Goal: Transaction & Acquisition: Subscribe to service/newsletter

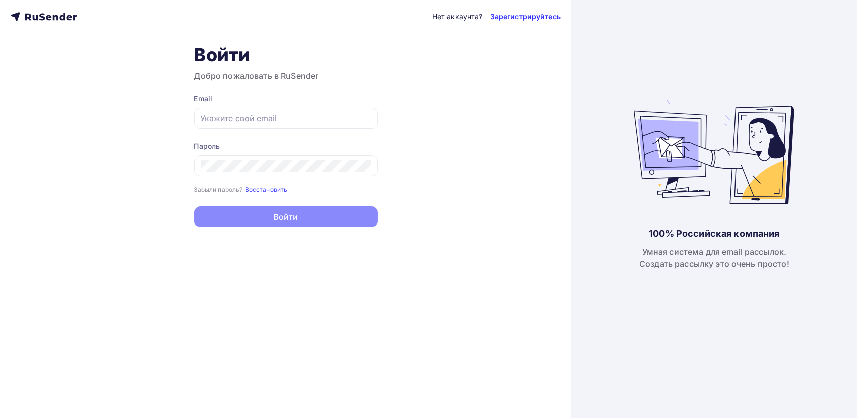
click at [524, 19] on link "Зарегистрируйтесь" at bounding box center [525, 17] width 71 height 10
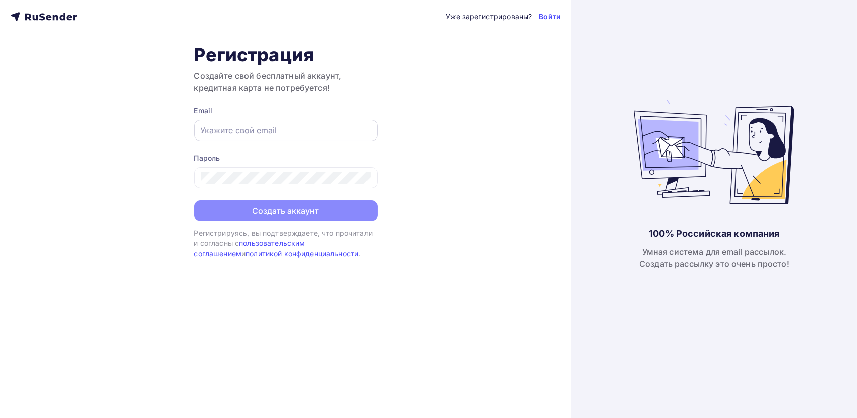
click at [274, 134] on input "text" at bounding box center [286, 130] width 170 height 12
paste input "[EMAIL_ADDRESS][DOMAIN_NAME]"
type input "[EMAIL_ADDRESS][DOMAIN_NAME]"
click at [270, 190] on form "Email nosovayuliya.1991@mail.ru Пароль Создать аккаунт" at bounding box center [285, 163] width 183 height 115
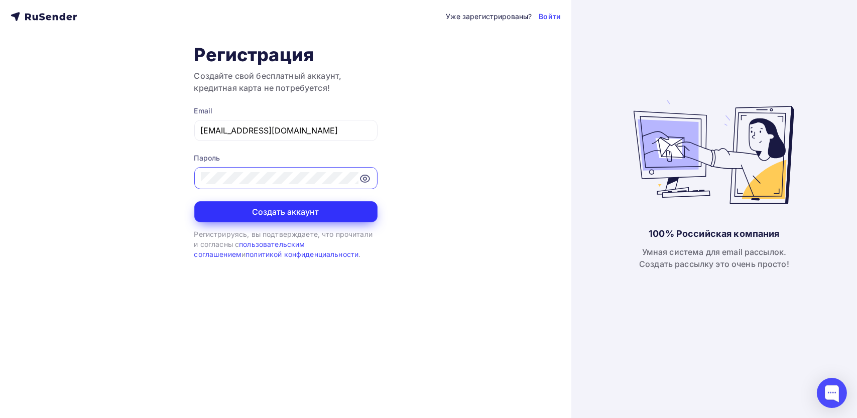
click at [256, 220] on button "Создать аккаунт" at bounding box center [285, 211] width 183 height 21
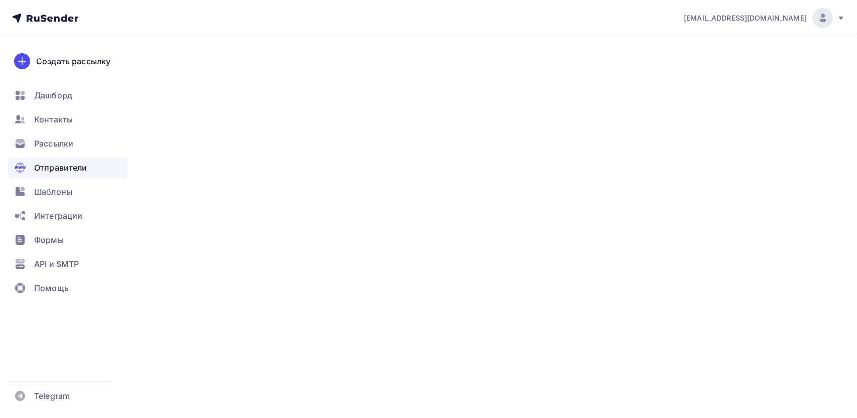
click at [51, 161] on div "Отправители" at bounding box center [67, 168] width 119 height 20
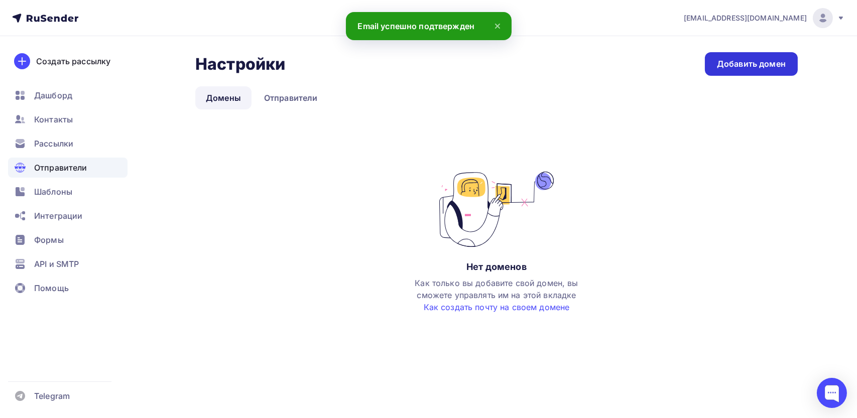
click at [748, 65] on div "Добавить домен" at bounding box center [751, 64] width 69 height 12
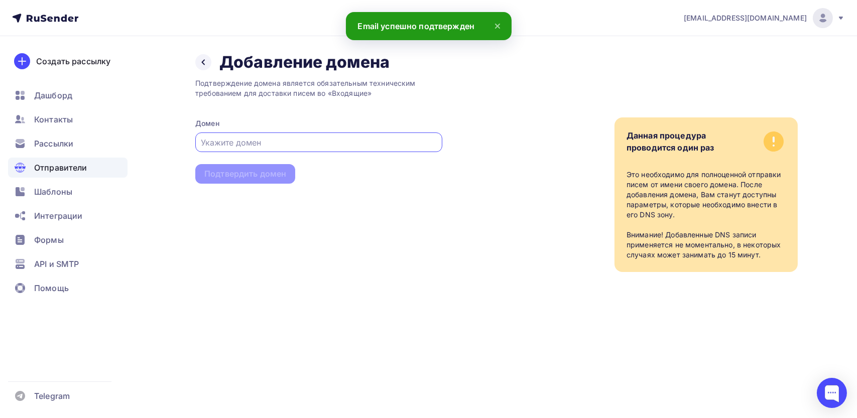
click at [277, 141] on input "text" at bounding box center [318, 143] width 235 height 12
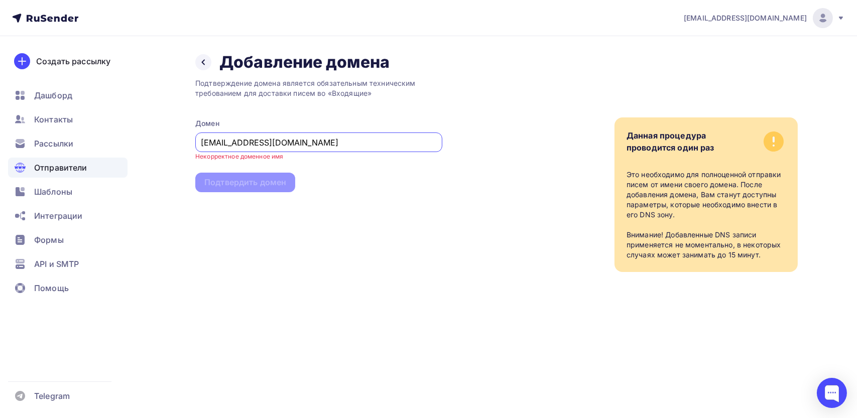
drag, startPoint x: 231, startPoint y: 144, endPoint x: 194, endPoint y: 139, distance: 37.5
click at [194, 139] on div "Назад Добавление домена Добавление домена Подтверждение домена является обязате…" at bounding box center [428, 174] width 823 height 276
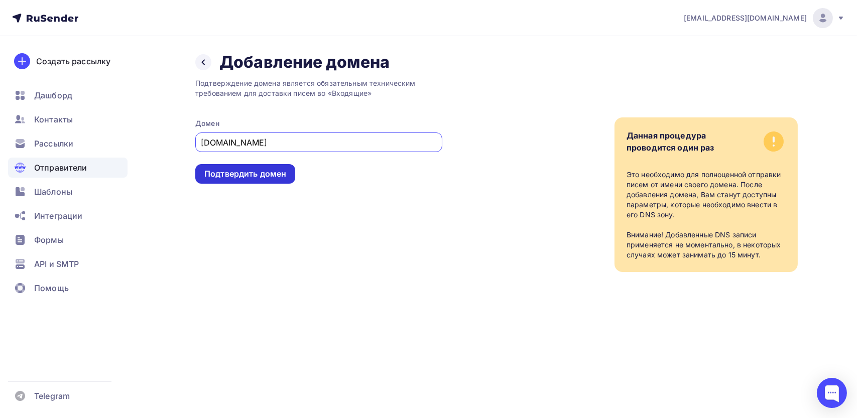
type input "neurokern.com"
click at [235, 172] on div "Подтвердить домен" at bounding box center [245, 174] width 82 height 12
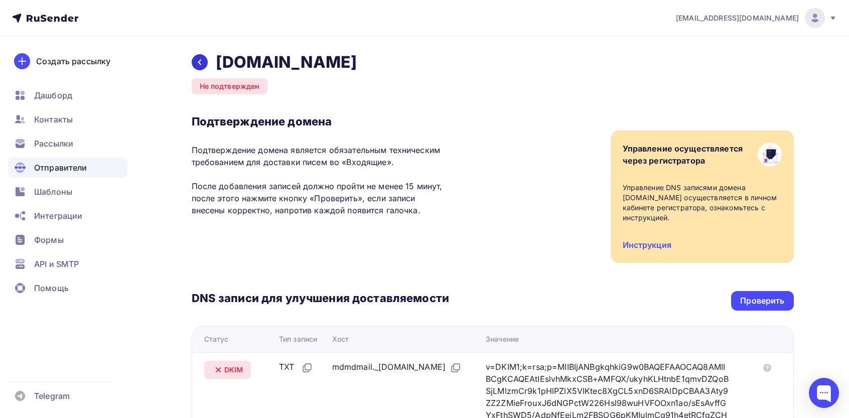
click at [197, 60] on icon at bounding box center [200, 62] width 8 height 8
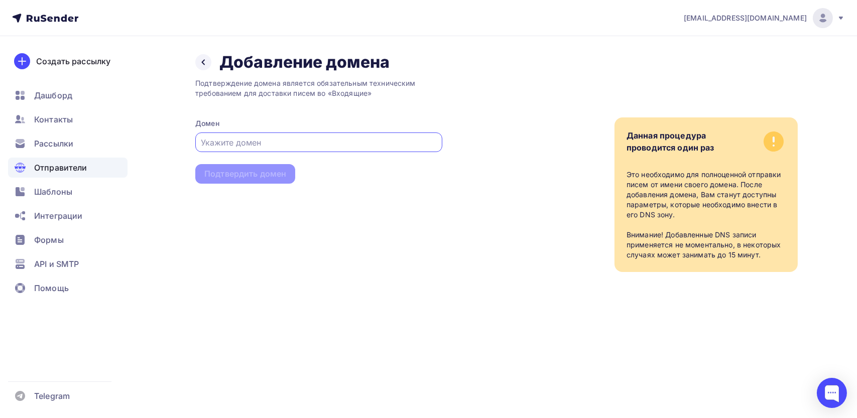
click at [50, 160] on div "Отправители" at bounding box center [67, 168] width 119 height 20
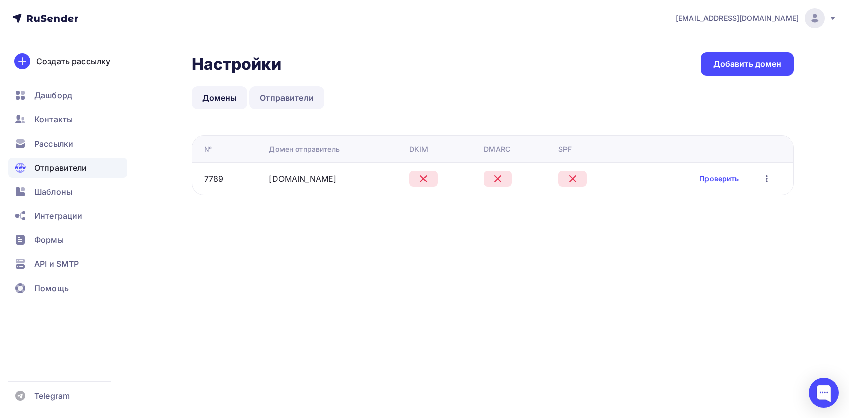
click at [287, 93] on link "Отправители" at bounding box center [286, 97] width 75 height 23
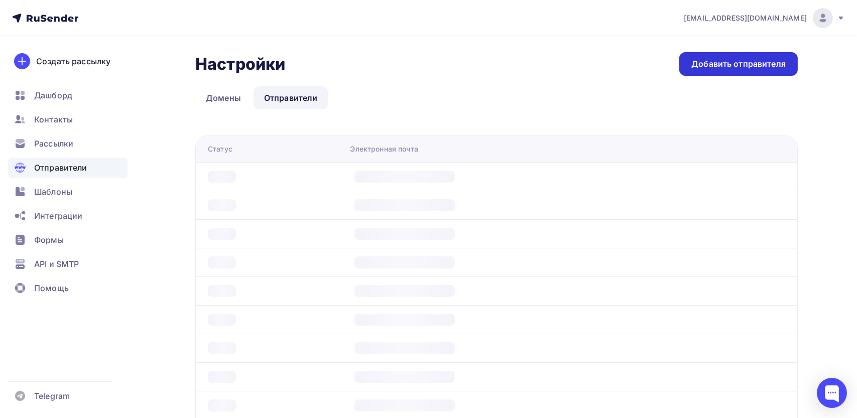
click at [738, 72] on div "Добавить отправителя" at bounding box center [738, 64] width 118 height 24
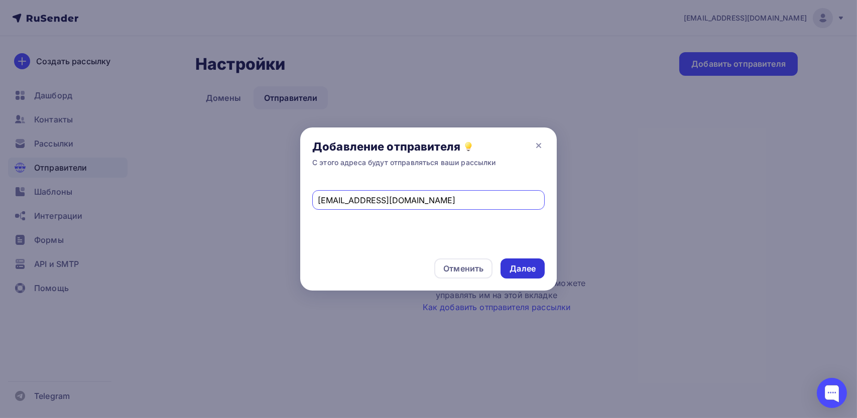
type input "[EMAIL_ADDRESS][DOMAIN_NAME]"
click at [508, 263] on div "Далее" at bounding box center [522, 268] width 44 height 20
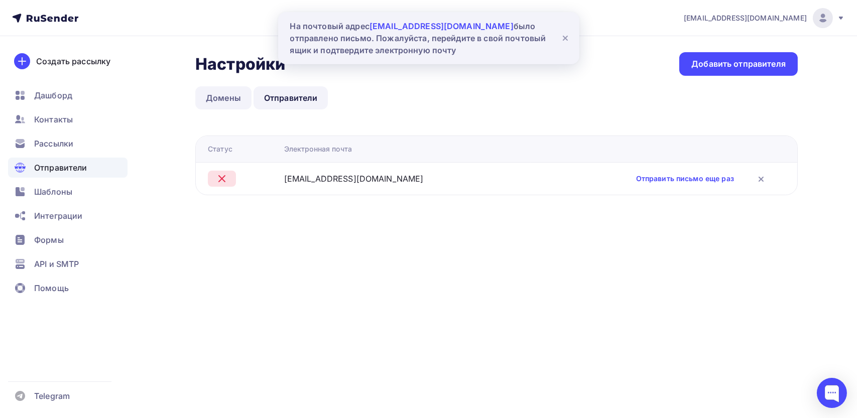
click at [211, 88] on link "Домены" at bounding box center [223, 97] width 56 height 23
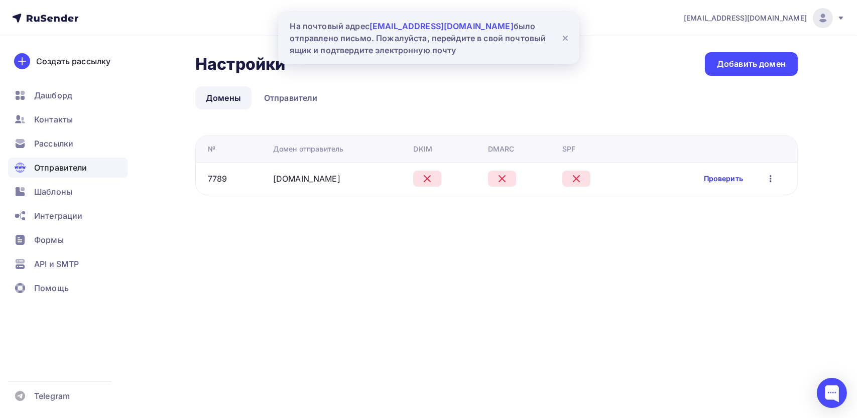
click at [733, 177] on link "Проверить" at bounding box center [723, 179] width 39 height 10
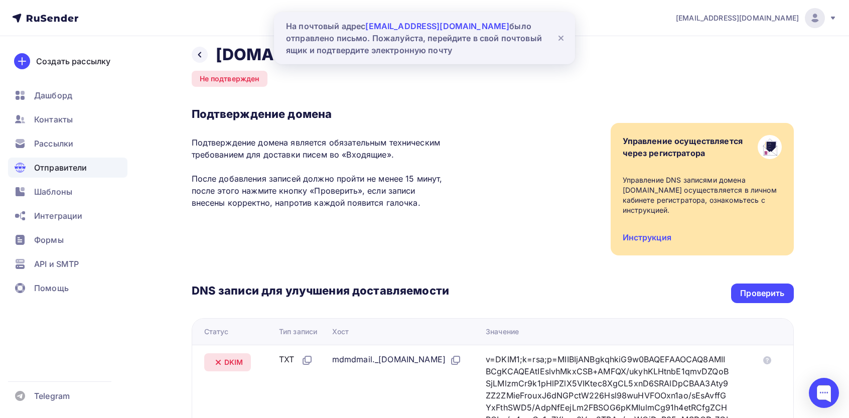
scroll to position [133, 0]
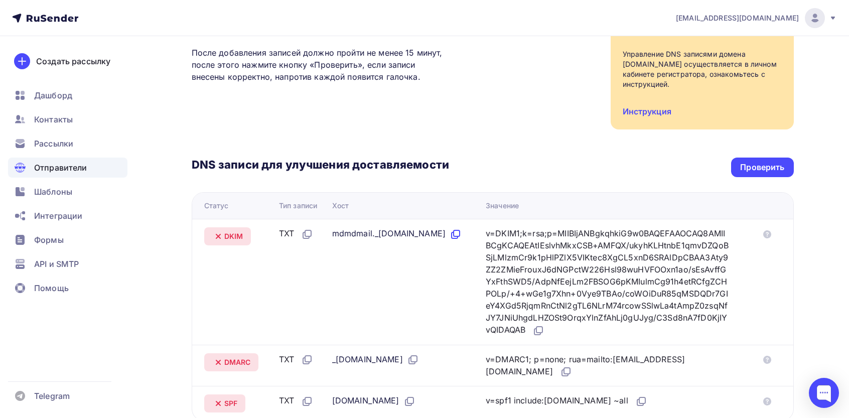
click at [450, 240] on icon at bounding box center [456, 234] width 12 height 12
click at [545, 325] on icon at bounding box center [538, 331] width 12 height 12
click at [417, 358] on icon at bounding box center [414, 359] width 6 height 6
click at [564, 371] on icon at bounding box center [567, 371] width 6 height 6
click at [404, 400] on icon at bounding box center [410, 401] width 12 height 12
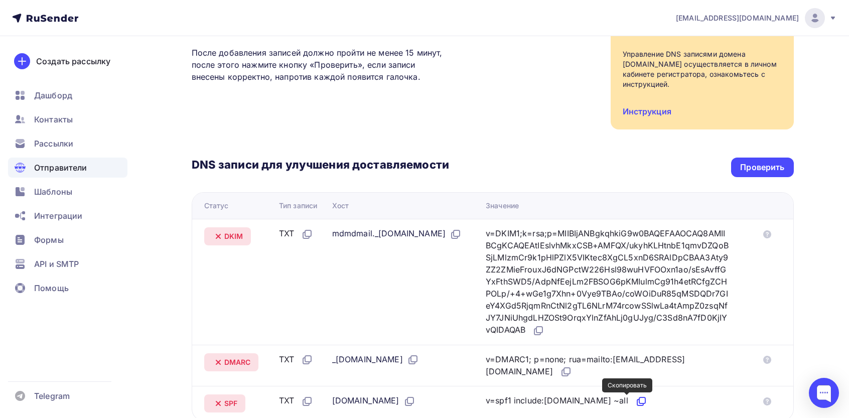
click at [639, 398] on icon at bounding box center [642, 400] width 6 height 6
click at [775, 175] on div "Проверить" at bounding box center [762, 168] width 62 height 20
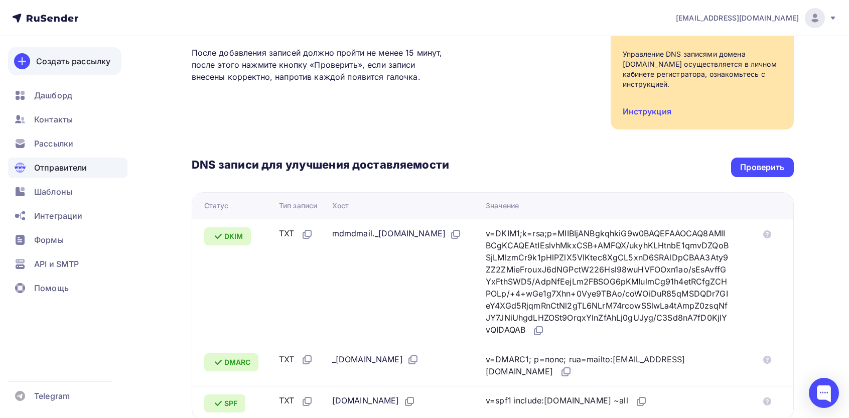
click at [78, 61] on div "Создать рассылку" at bounding box center [73, 61] width 74 height 12
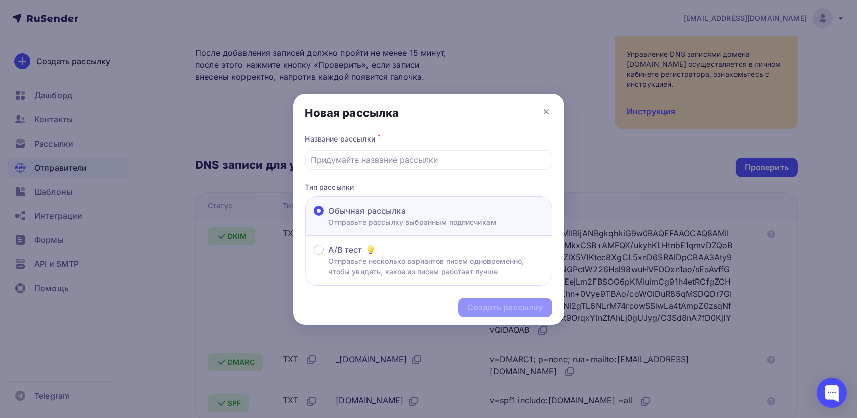
click at [335, 171] on div "Название рассылки * Тип рассылки Обычная рассылка Отправьте рассылку выбранным …" at bounding box center [428, 209] width 271 height 154
click at [339, 158] on input "text" at bounding box center [428, 160] width 235 height 12
type input "П"
type input "Подписчики и покупатели [DATE]"
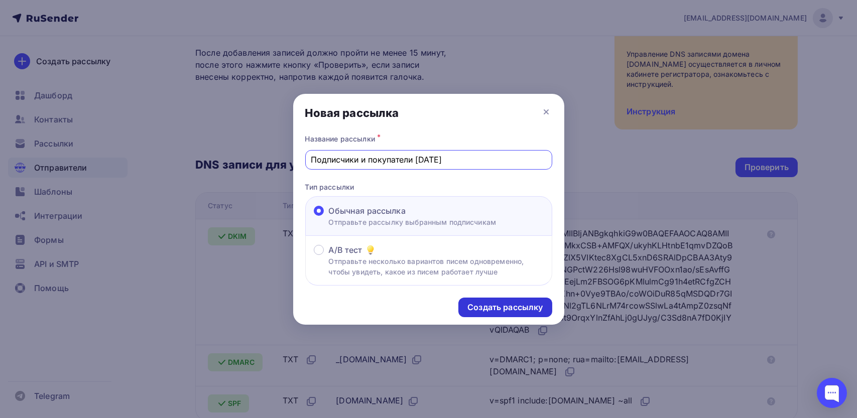
click at [479, 301] on div "Создать рассылку" at bounding box center [504, 308] width 93 height 20
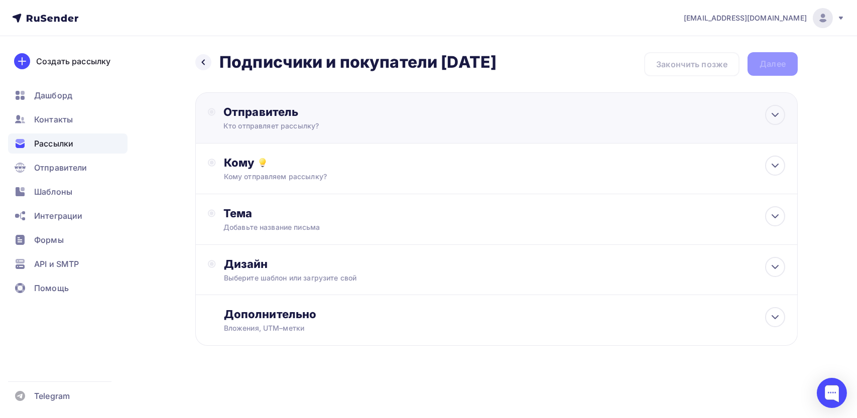
click at [281, 135] on div "Отправитель Кто отправляет рассылку? Email * Выберите отправителя admin@neuroke…" at bounding box center [496, 117] width 602 height 51
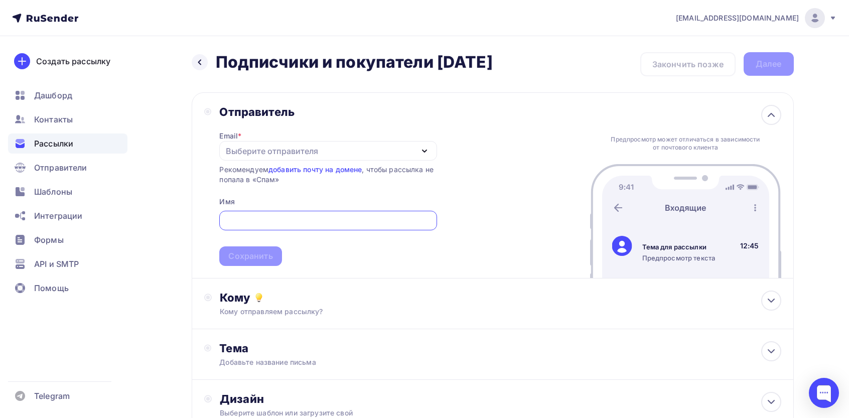
click at [257, 145] on div "Выберите отправителя" at bounding box center [272, 151] width 92 height 12
click at [268, 185] on div "[EMAIL_ADDRESS][DOMAIN_NAME]" at bounding box center [301, 181] width 141 height 12
click at [263, 215] on input "text" at bounding box center [328, 221] width 206 height 12
paste input "In-Life"
type input "In-Life"
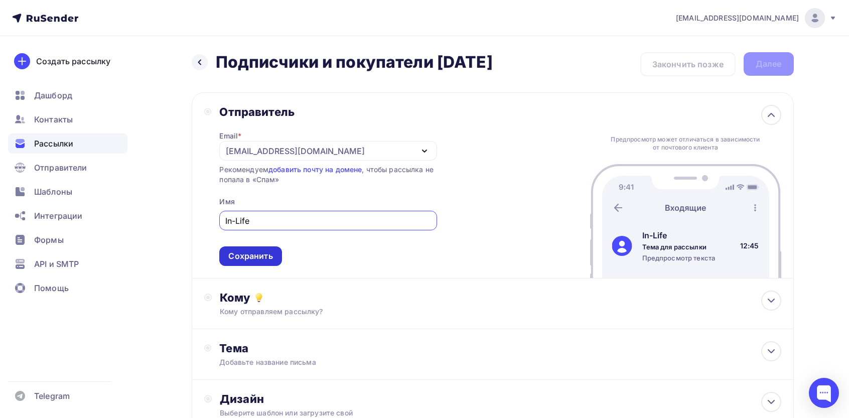
click at [266, 254] on div "Сохранить" at bounding box center [250, 256] width 44 height 12
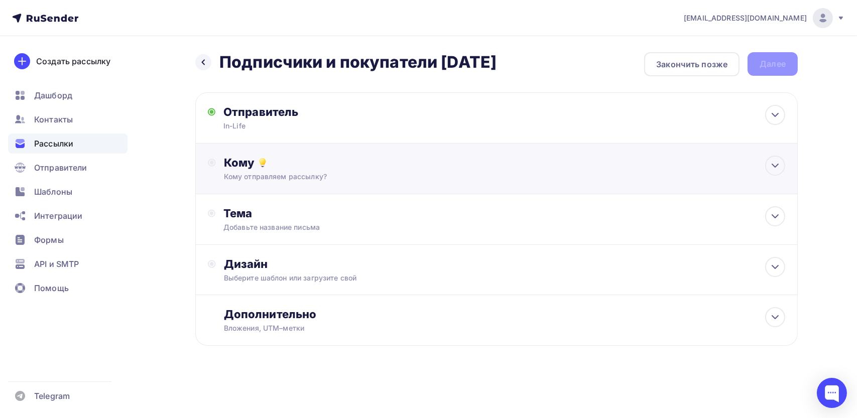
click at [289, 184] on div "Кому Кому отправляем рассылку? Списки получателей Нет получателей Все списки id…" at bounding box center [496, 169] width 602 height 51
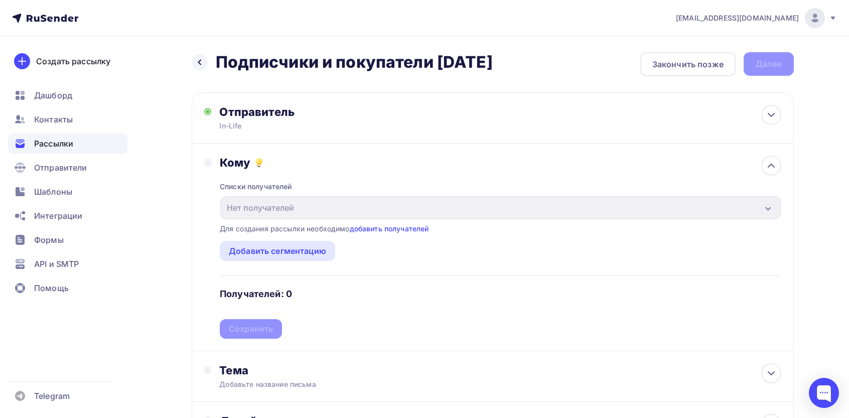
click at [273, 224] on div "Для создания рассылки необходимо добавить получателей" at bounding box center [324, 229] width 209 height 10
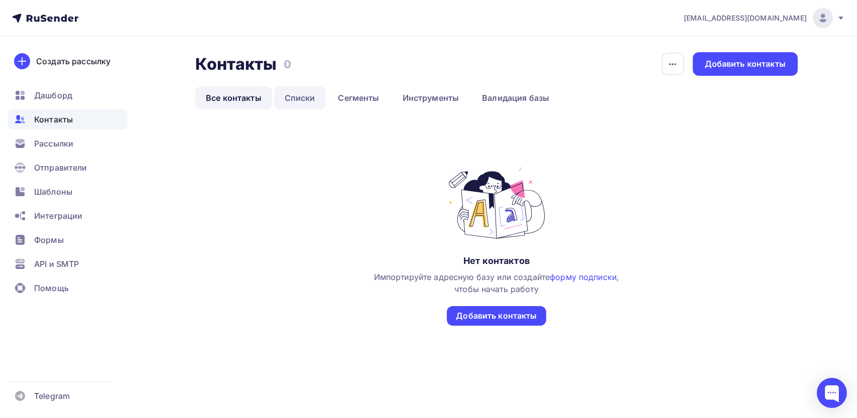
click at [306, 91] on link "Списки" at bounding box center [300, 97] width 52 height 23
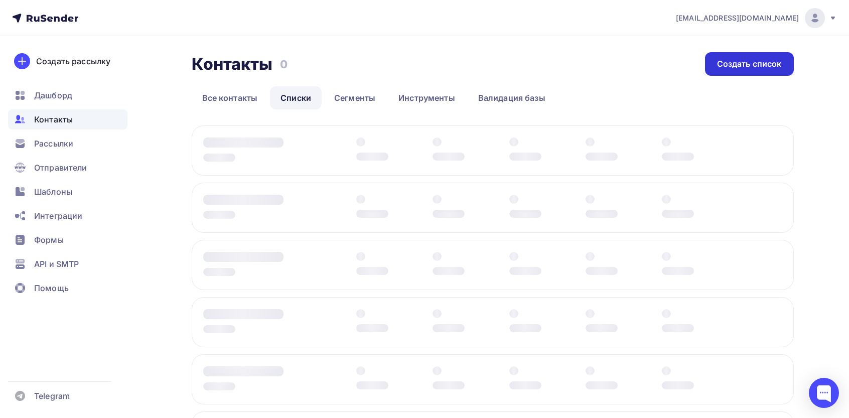
click at [767, 68] on div "Создать список" at bounding box center [749, 64] width 65 height 12
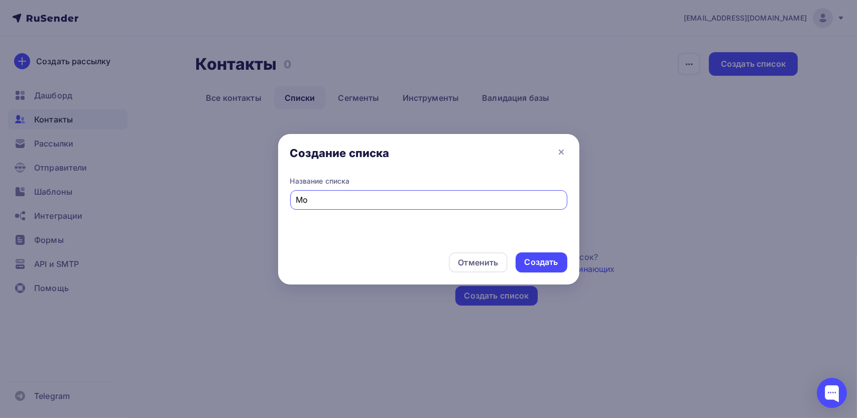
type input "М"
type input "Почта для тестов"
click at [546, 252] on div "Создать" at bounding box center [541, 262] width 52 height 20
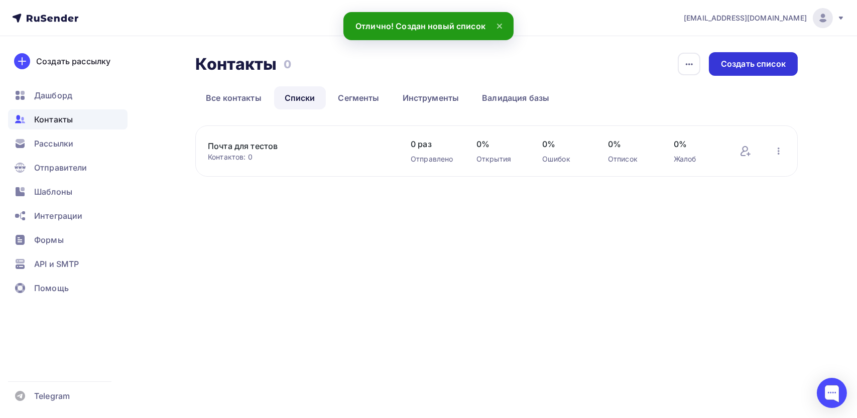
click at [741, 64] on div "Создать список" at bounding box center [753, 64] width 65 height 12
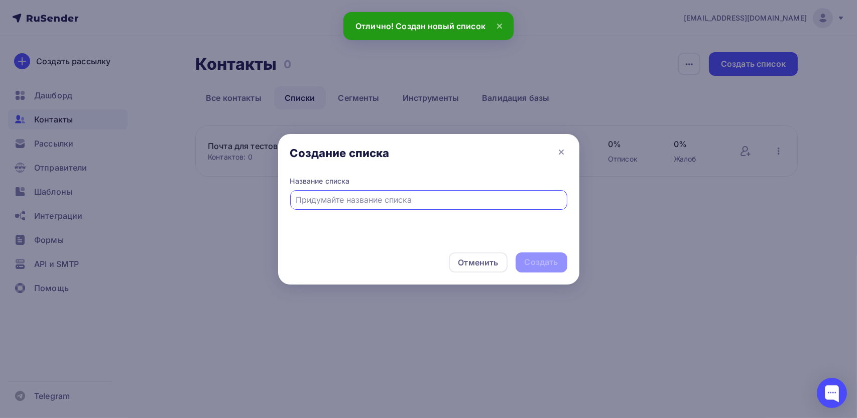
click at [554, 155] on div "Создание списка" at bounding box center [428, 155] width 301 height 42
click at [565, 151] on icon at bounding box center [561, 152] width 12 height 12
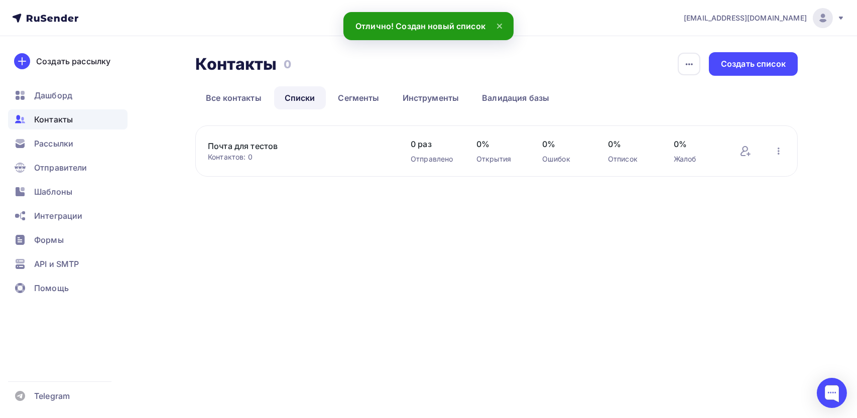
click at [737, 155] on div "Почта для тестов Контактов: 0 Добавить контакты Переименовать список Скачать сп…" at bounding box center [496, 150] width 602 height 51
click at [752, 153] on div "Добавить контакты Переименовать список Скачать список Отписать адреса Удалить" at bounding box center [762, 151] width 46 height 13
click at [747, 151] on icon at bounding box center [745, 151] width 12 height 12
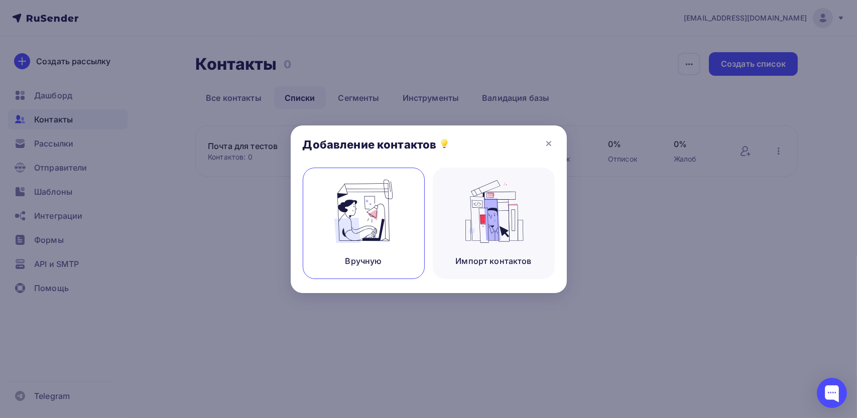
click at [341, 186] on img at bounding box center [363, 211] width 67 height 63
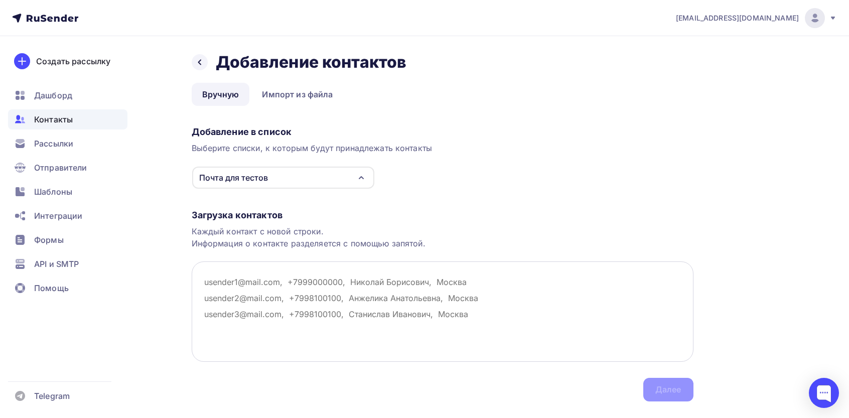
drag, startPoint x: 262, startPoint y: 305, endPoint x: 272, endPoint y: 304, distance: 9.0
click at [261, 305] on textarea at bounding box center [443, 311] width 502 height 100
paste textarea "[EMAIL_ADDRESS][DOMAIN_NAME]"
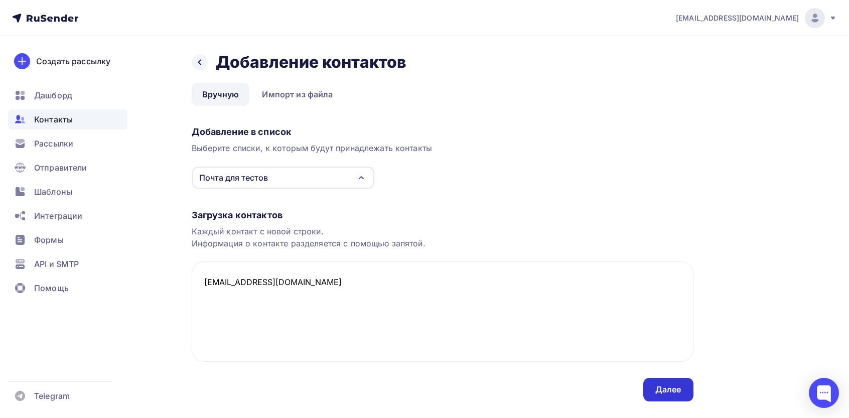
type textarea "[EMAIL_ADDRESS][DOMAIN_NAME]"
click at [687, 400] on div "Далее" at bounding box center [668, 390] width 50 height 24
drag, startPoint x: 687, startPoint y: 400, endPoint x: 665, endPoint y: 391, distance: 23.2
click at [668, 393] on div "Далее" at bounding box center [668, 390] width 50 height 24
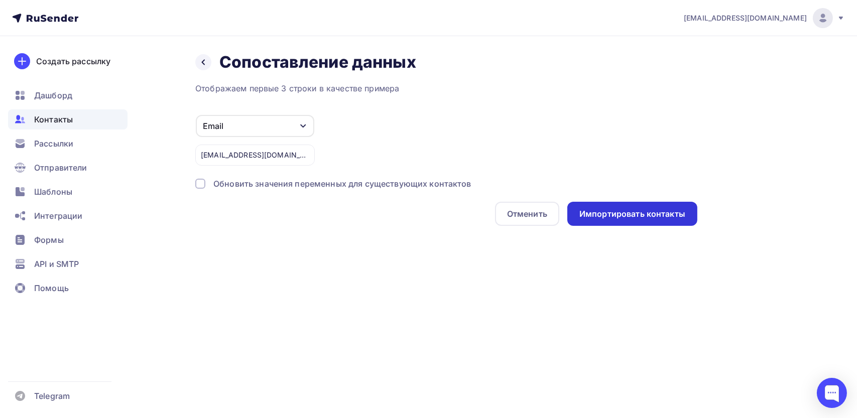
click at [635, 218] on div "Отображаем первые 3 строки в качестве примера Email Игнорировать Имя Телефон Со…" at bounding box center [446, 154] width 502 height 144
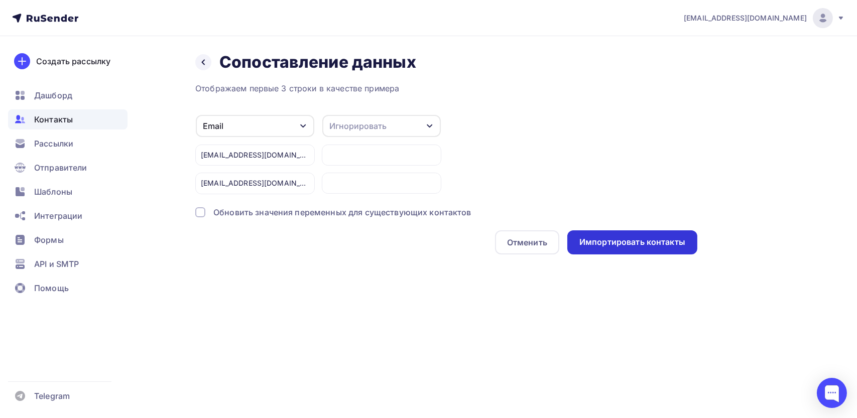
click at [607, 238] on div "Импортировать контакты" at bounding box center [632, 242] width 106 height 12
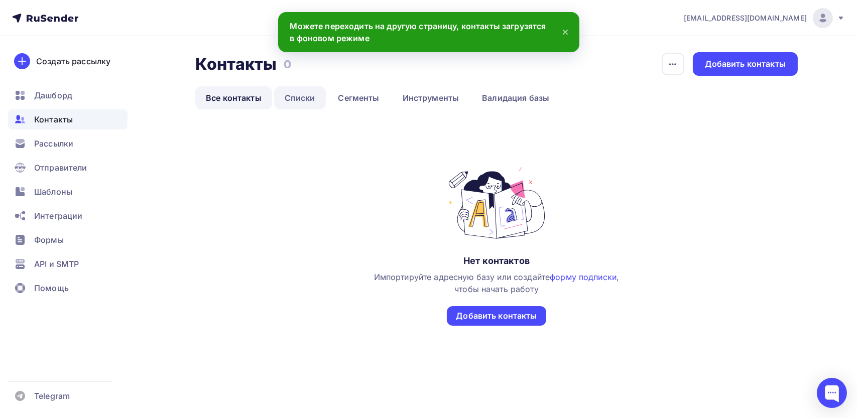
click at [288, 107] on link "Списки" at bounding box center [300, 97] width 52 height 23
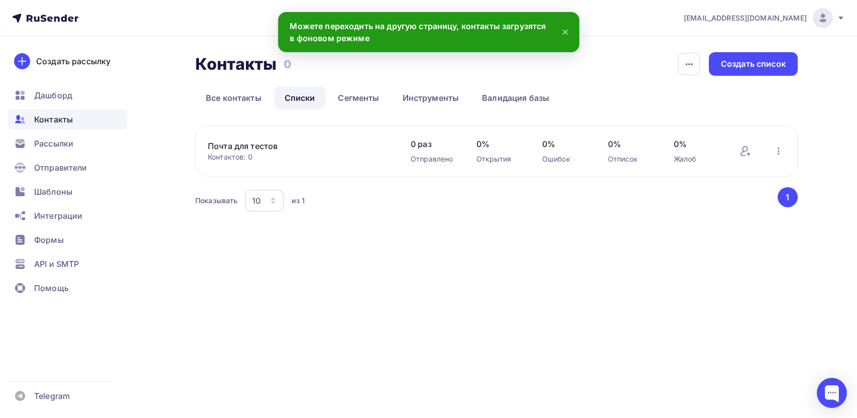
click at [259, 143] on link "Почта для тестов" at bounding box center [293, 146] width 171 height 12
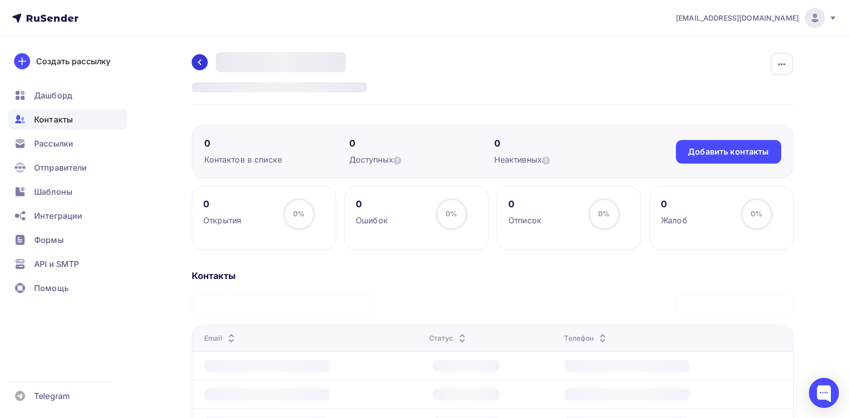
click at [199, 61] on icon at bounding box center [199, 63] width 3 height 6
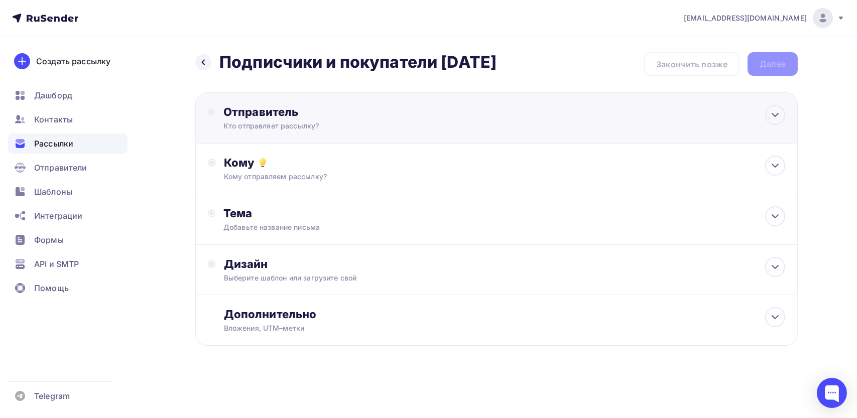
click at [266, 120] on div "Отправитель Кто отправляет рассылку? Email * Выберите отправителя [EMAIL_ADDRES…" at bounding box center [331, 118] width 217 height 26
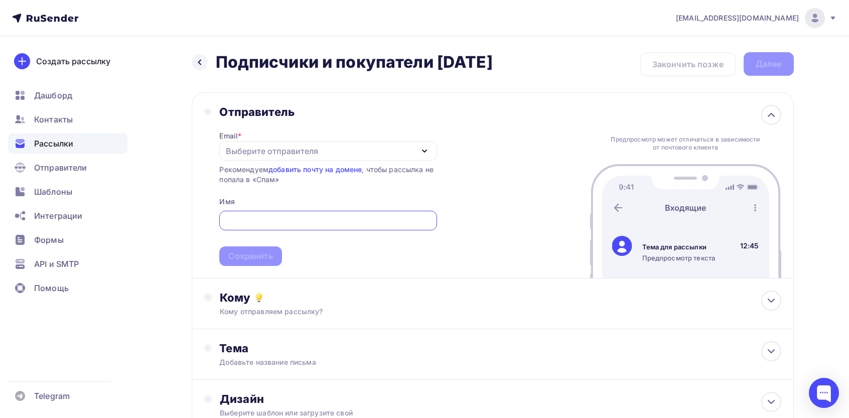
click at [277, 154] on div "Выберите отправителя" at bounding box center [272, 151] width 92 height 12
click at [259, 181] on div "[EMAIL_ADDRESS][DOMAIN_NAME]" at bounding box center [301, 181] width 141 height 12
click at [251, 215] on div at bounding box center [327, 221] width 217 height 20
click at [254, 223] on input "text" at bounding box center [328, 221] width 206 height 12
paste input "In-Life"
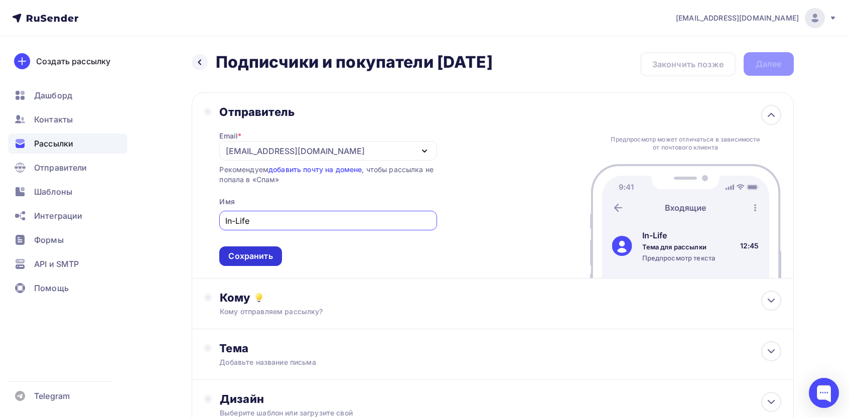
type input "In-Life"
click at [255, 259] on div "Сохранить" at bounding box center [250, 256] width 44 height 12
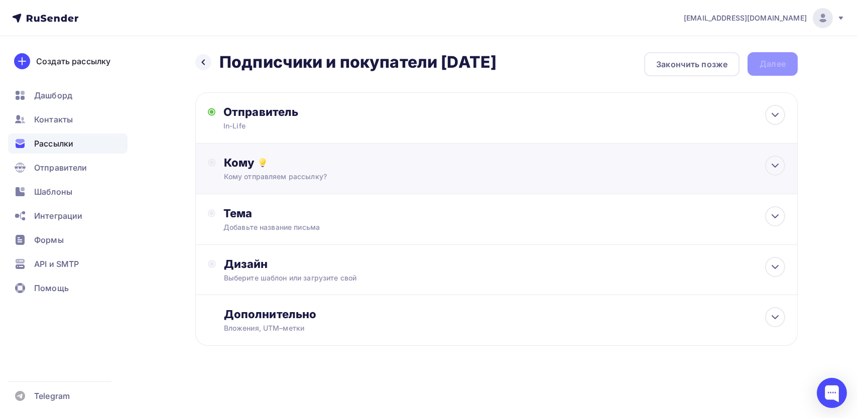
click at [255, 176] on div "Кому отправляем рассылку?" at bounding box center [476, 177] width 505 height 10
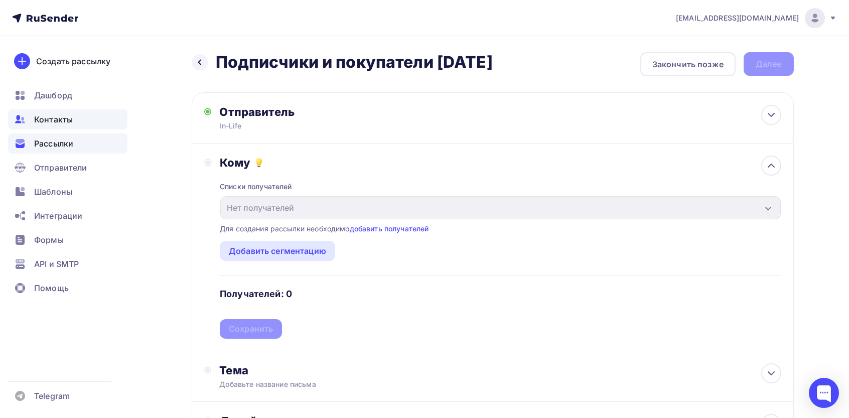
click at [43, 128] on div "Контакты" at bounding box center [67, 119] width 119 height 20
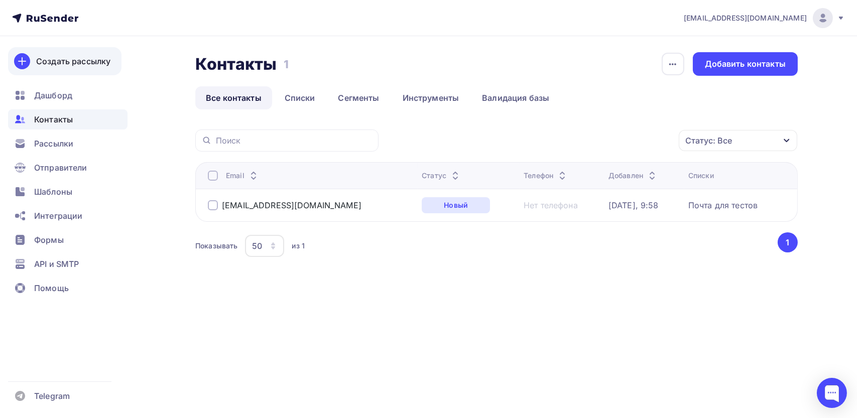
click at [70, 54] on link "Создать рассылку" at bounding box center [64, 61] width 113 height 28
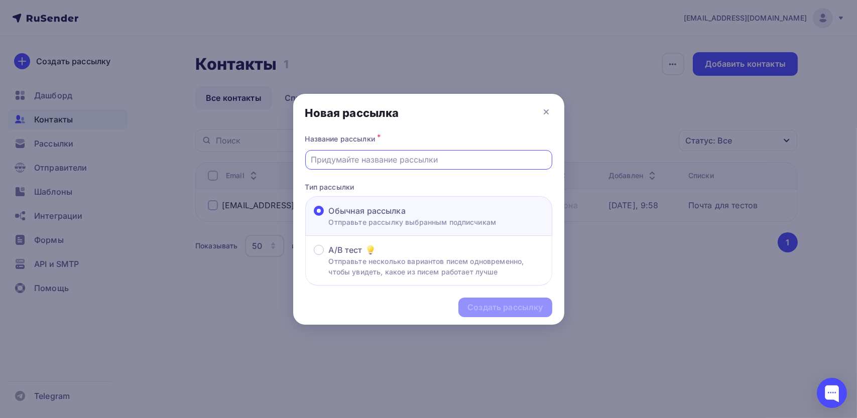
click at [372, 163] on input "text" at bounding box center [428, 160] width 235 height 12
type input "Подписчики и покупатели [DATE]"
click at [489, 316] on div "Создать рассылку" at bounding box center [504, 308] width 93 height 20
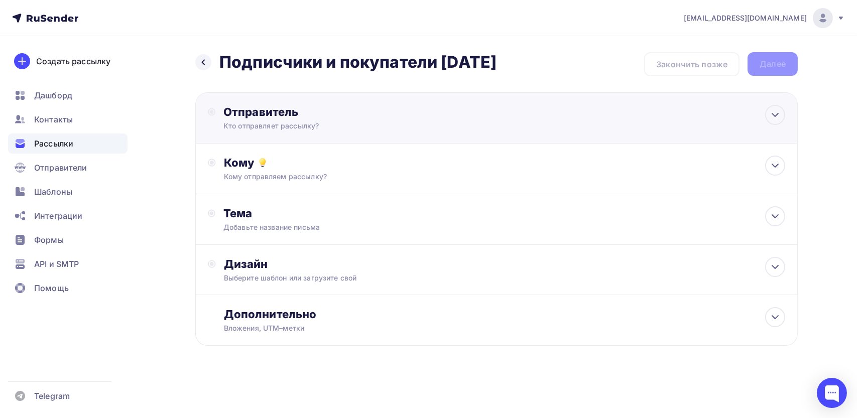
click at [251, 127] on div "Кто отправляет рассылку?" at bounding box center [321, 126] width 196 height 10
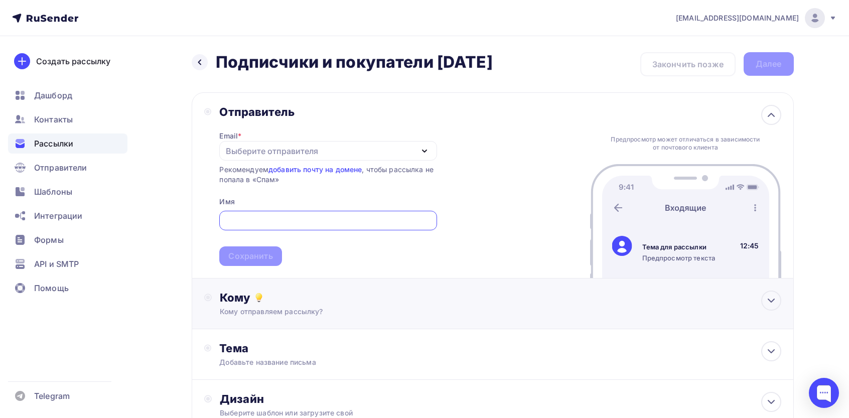
click at [230, 304] on div "Кому" at bounding box center [500, 298] width 561 height 14
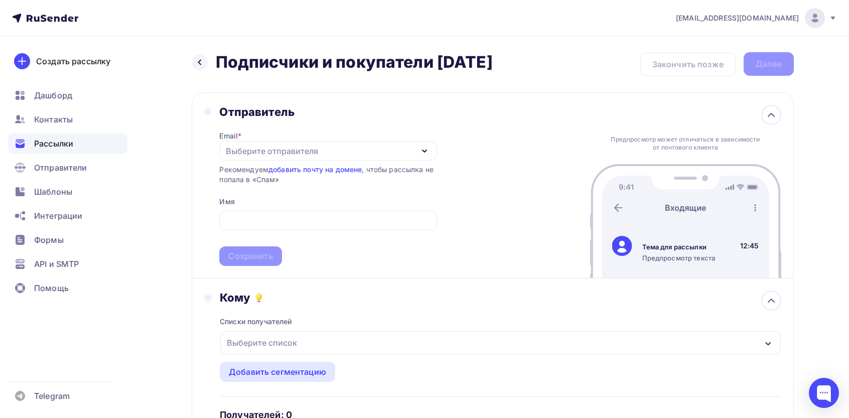
click at [263, 345] on div "Выберите список" at bounding box center [262, 343] width 78 height 18
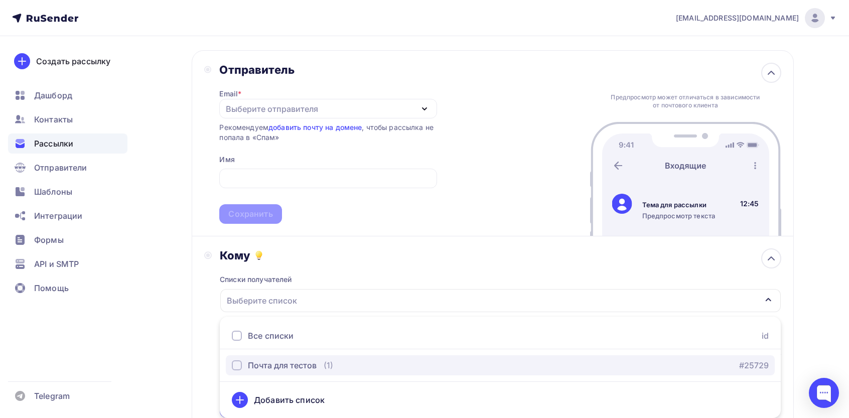
click at [265, 366] on div "Почта для тестов" at bounding box center [282, 365] width 69 height 12
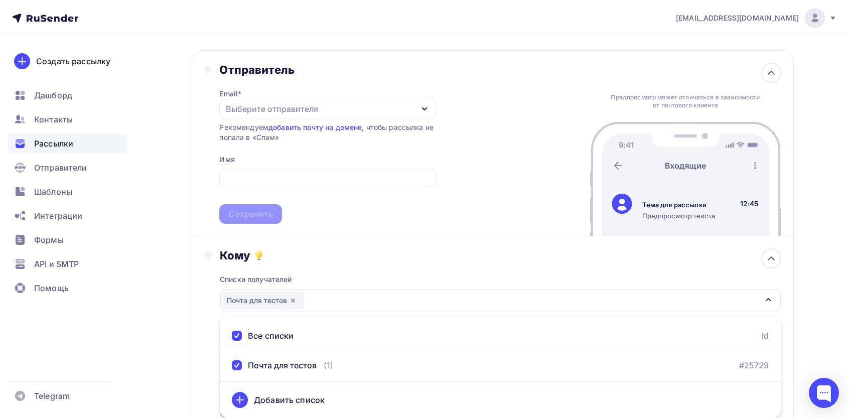
click at [189, 311] on div "Назад Подписчики и покупатели [DATE] Подписчики и покупатели [DATE] Закончить п…" at bounding box center [425, 320] width 823 height 652
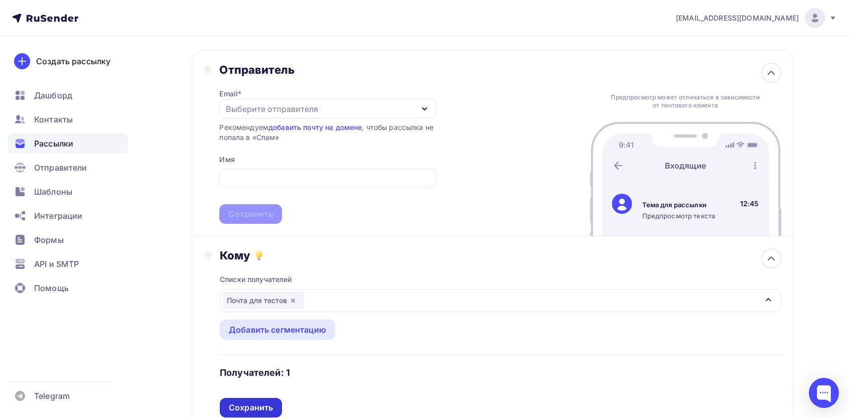
click at [258, 404] on div "Сохранить" at bounding box center [251, 408] width 44 height 12
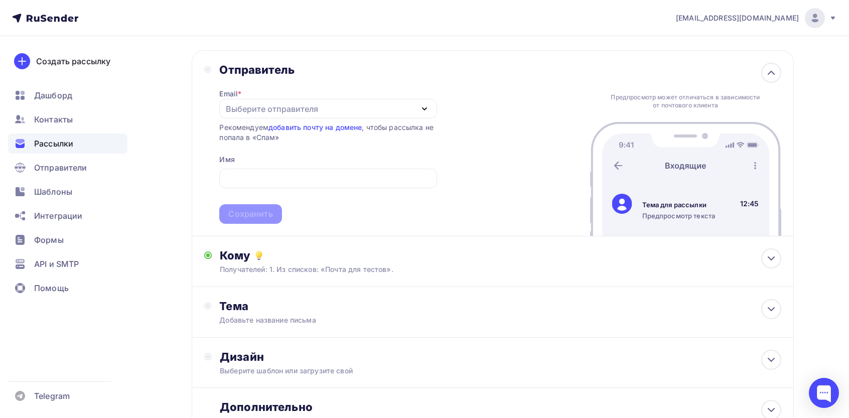
click at [289, 77] on div "Email * Выберите отправителя [EMAIL_ADDRESS][DOMAIN_NAME] Добавить отправителя …" at bounding box center [327, 150] width 217 height 147
click at [267, 115] on div "Выберите отправителя" at bounding box center [327, 109] width 217 height 20
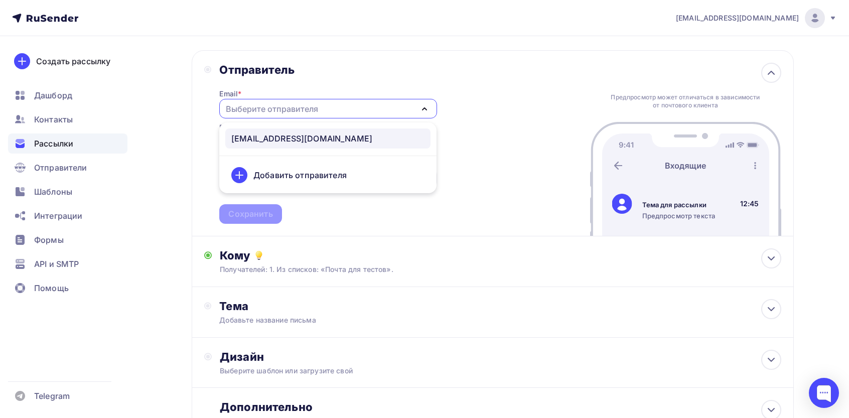
click at [277, 145] on link "[EMAIL_ADDRESS][DOMAIN_NAME]" at bounding box center [327, 138] width 205 height 20
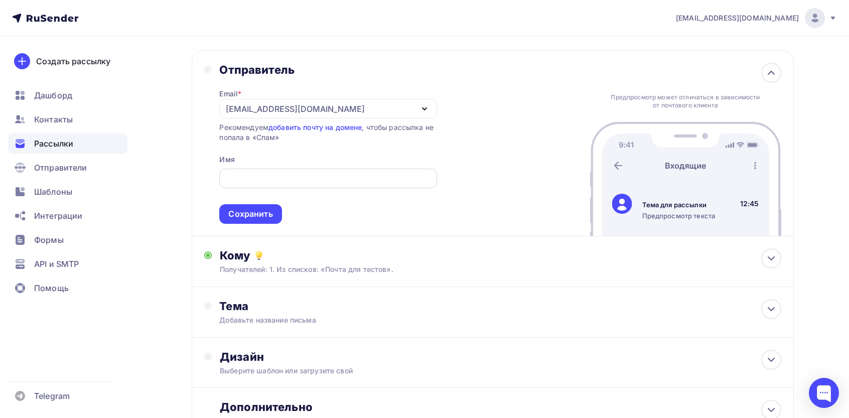
click at [246, 178] on input "text" at bounding box center [328, 179] width 206 height 12
paste input "In-Life"
type input "In-Life"
click at [261, 204] on span "In-Life Сохранить" at bounding box center [327, 194] width 217 height 59
click at [261, 205] on div "Сохранить" at bounding box center [250, 214] width 62 height 20
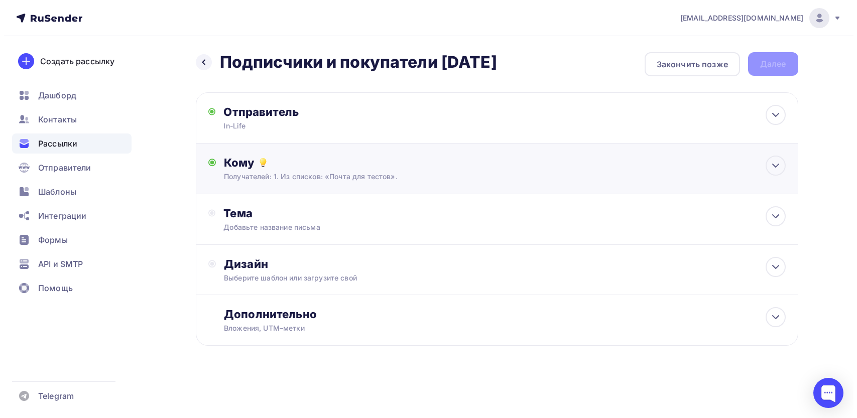
scroll to position [0, 0]
click at [261, 206] on div "Тема Добавьте название письма Тема * Рекомендуем использовать не более 150 симв…" at bounding box center [496, 219] width 602 height 51
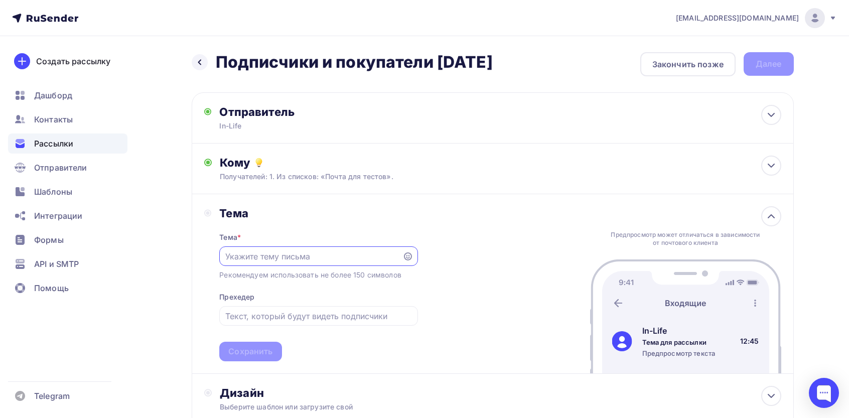
scroll to position [122, 0]
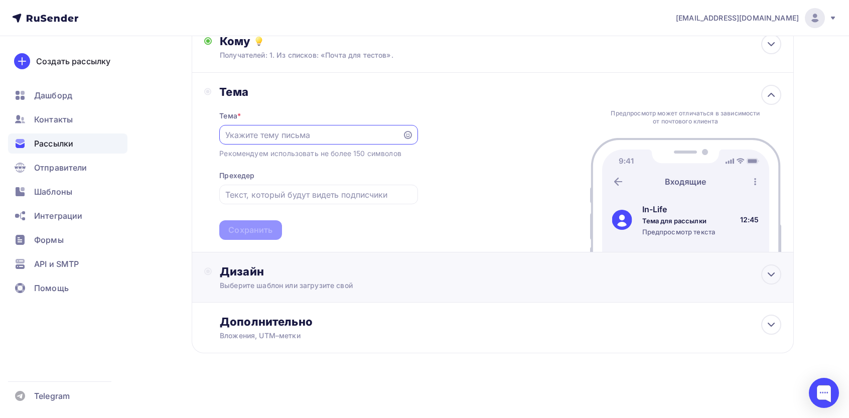
click at [277, 296] on div "Дизайн Выберите шаблон или загрузите свой" at bounding box center [492, 283] width 577 height 38
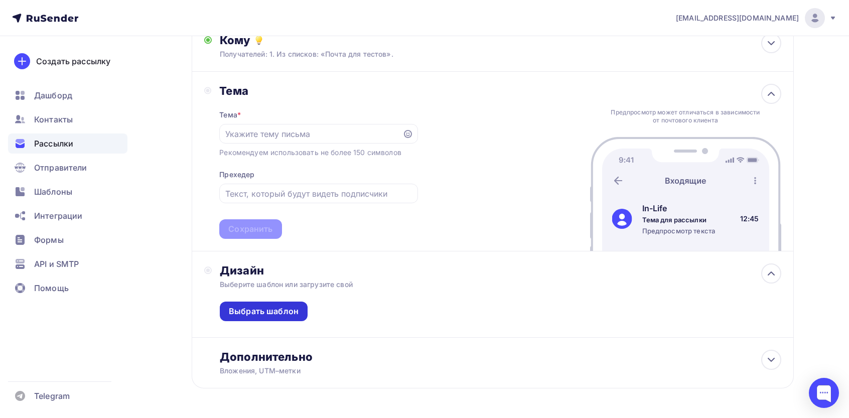
click at [272, 308] on div "Выбрать шаблон" at bounding box center [264, 312] width 70 height 12
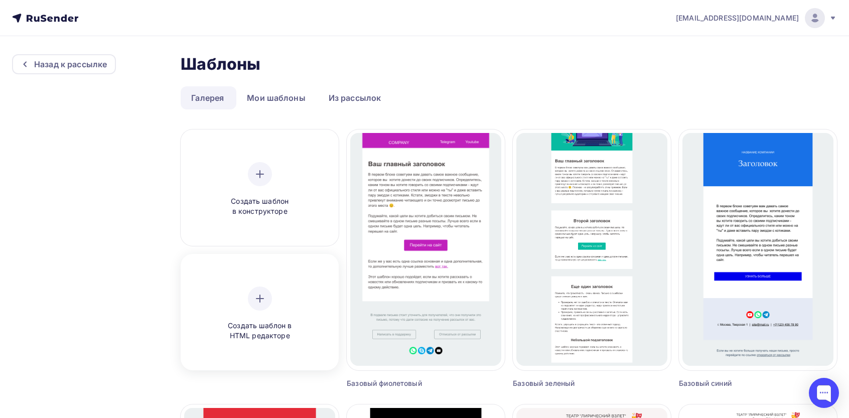
click at [233, 312] on div "Создать шаблон в HTML редакторе" at bounding box center [259, 314] width 95 height 55
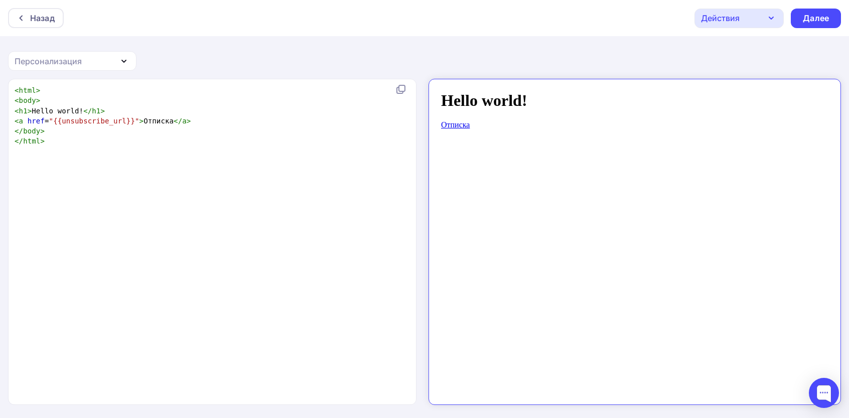
click at [263, 193] on div "xxxxxxxxxx < html > < body > < h1 > Hello world! </ h1 > < a href = "{{unsubscr…" at bounding box center [223, 254] width 421 height 342
type textarea "<html> <body> <h1>Hello world!</h1> <a href="{{unsubscribe_url}}">Отписка</a> <…"
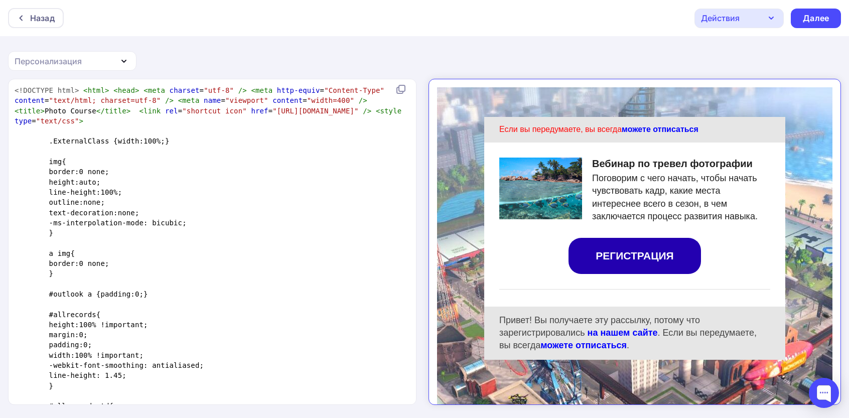
scroll to position [1999, 0]
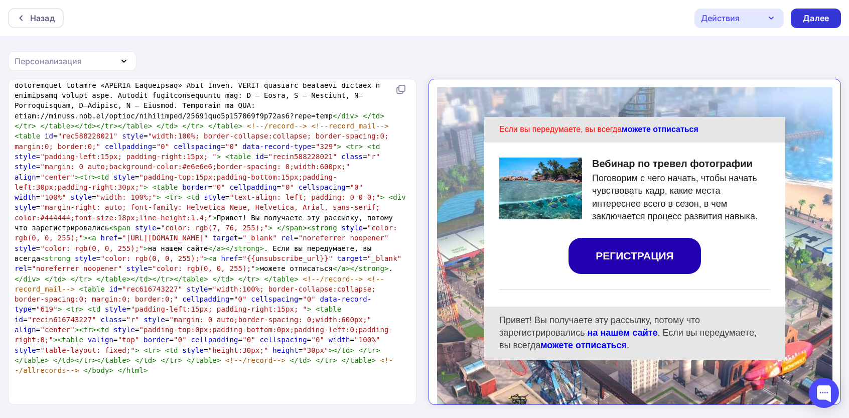
click at [794, 26] on div "Далее" at bounding box center [816, 19] width 50 height 20
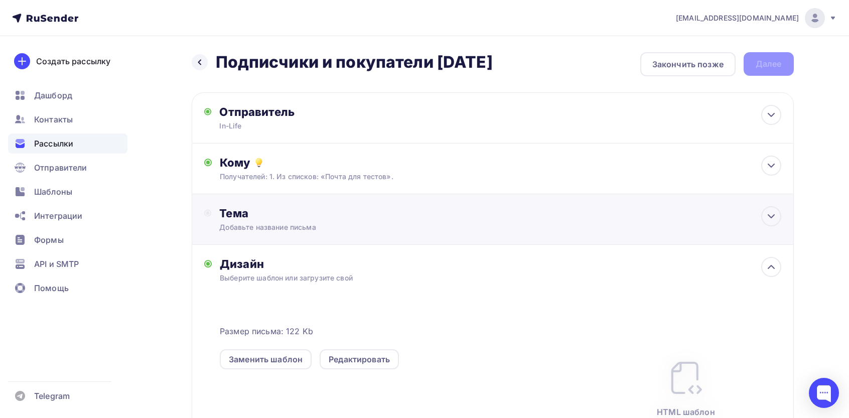
click at [314, 213] on div "Тема" at bounding box center [318, 213] width 198 height 14
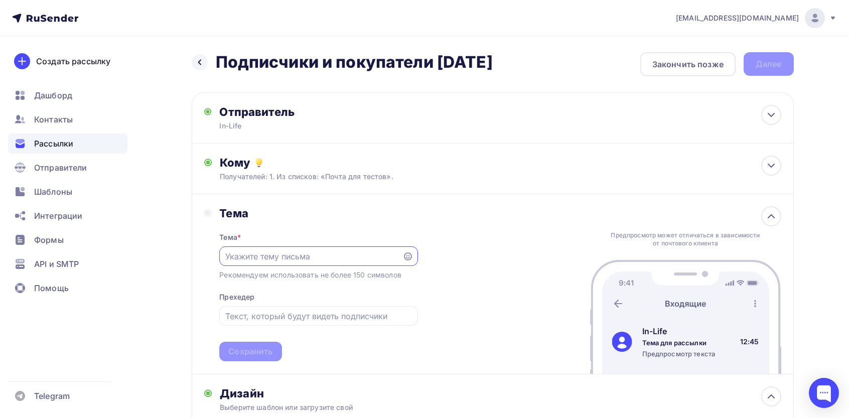
paste input "Начинающим фотографам"
type input "Начинающим фотографам"
click at [285, 327] on div "Тема * Начинающим фотографам Рекомендуем использовать не более 150 символов Пре…" at bounding box center [318, 290] width 198 height 141
click at [290, 321] on input "text" at bounding box center [318, 316] width 187 height 12
paste input "Получите практические советы и расширьте профессиональные знания."
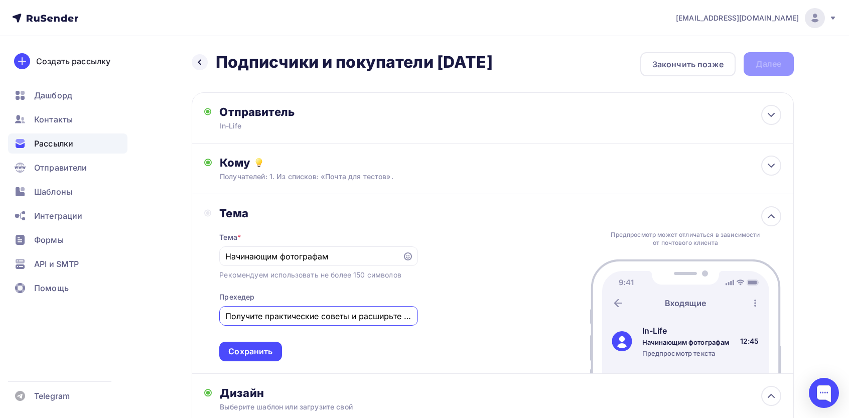
scroll to position [0, 102]
type input "Получите практические советы и расширьте профессиональные знания."
click at [387, 354] on div "Тема * Начинающим фотографам Рекомендуем использовать не более 150 символов Пре…" at bounding box center [318, 290] width 198 height 141
click at [260, 356] on div "Сохранить" at bounding box center [250, 352] width 44 height 12
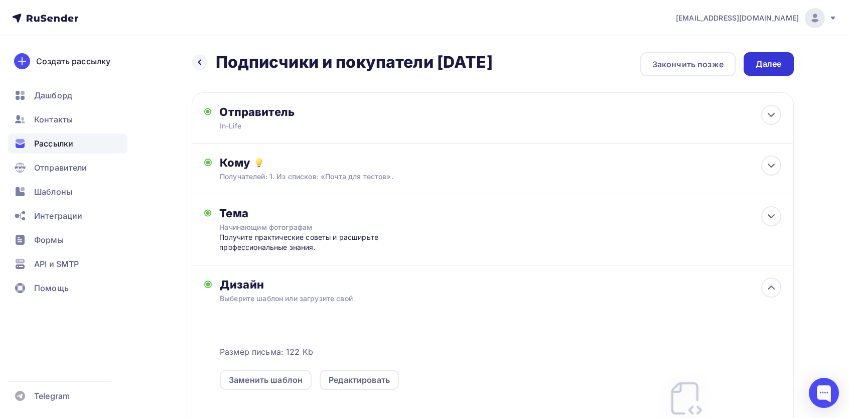
click at [773, 68] on div "Далее" at bounding box center [769, 64] width 26 height 12
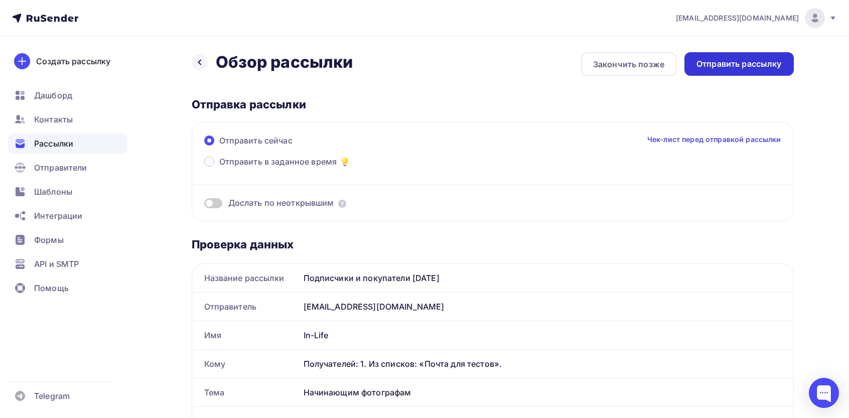
click at [744, 60] on div "Отправить рассылку" at bounding box center [739, 64] width 85 height 12
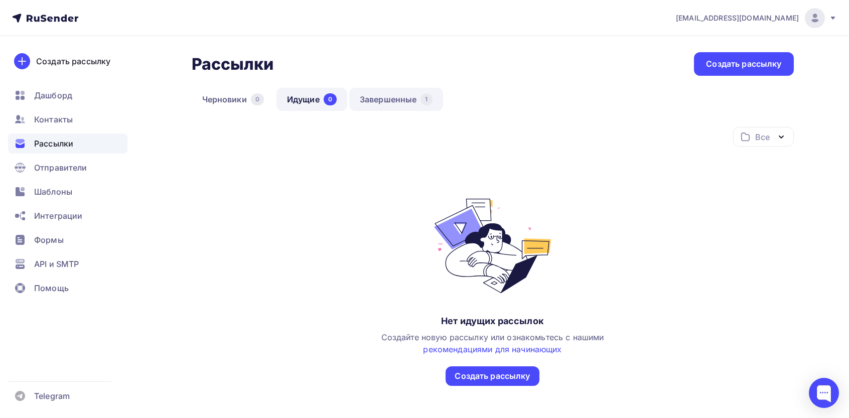
click at [366, 96] on link "Завершенные 1" at bounding box center [396, 99] width 94 height 23
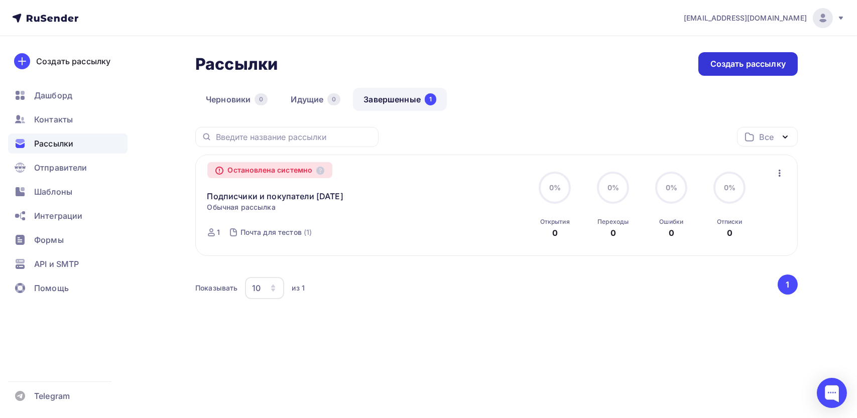
click at [755, 67] on div "Создать рассылку" at bounding box center [747, 64] width 75 height 12
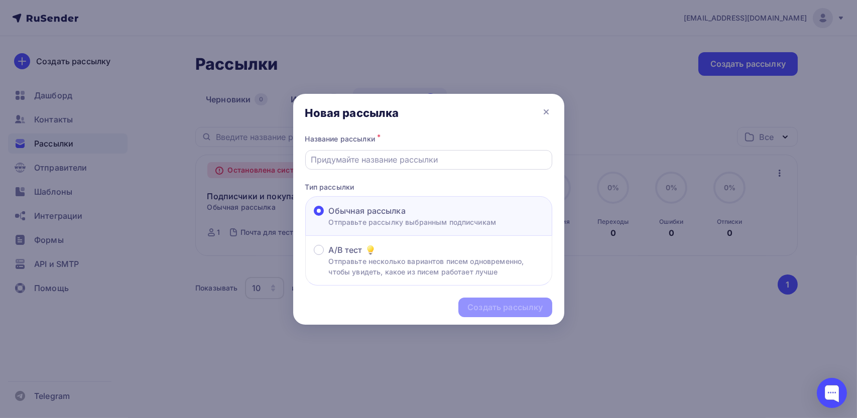
drag, startPoint x: 383, startPoint y: 150, endPoint x: 373, endPoint y: 157, distance: 12.7
click at [383, 150] on div at bounding box center [428, 160] width 247 height 20
click at [369, 166] on input "text" at bounding box center [428, 160] width 235 height 12
type input "n"
type input "е"
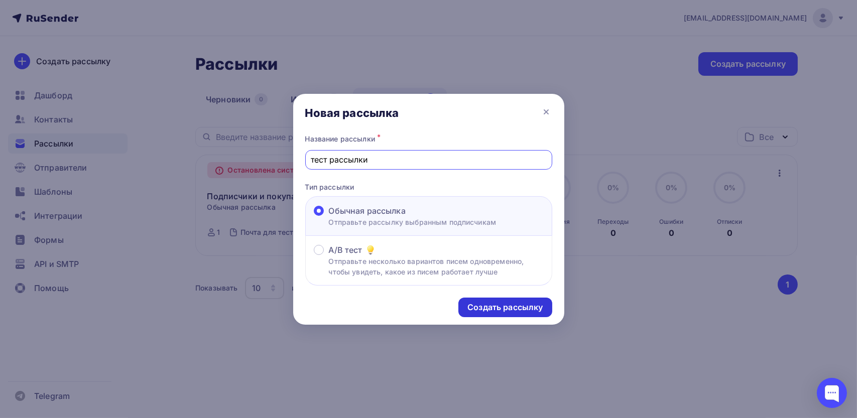
type input "тест рассылки"
click at [502, 305] on div "Создать рассылку" at bounding box center [504, 308] width 75 height 12
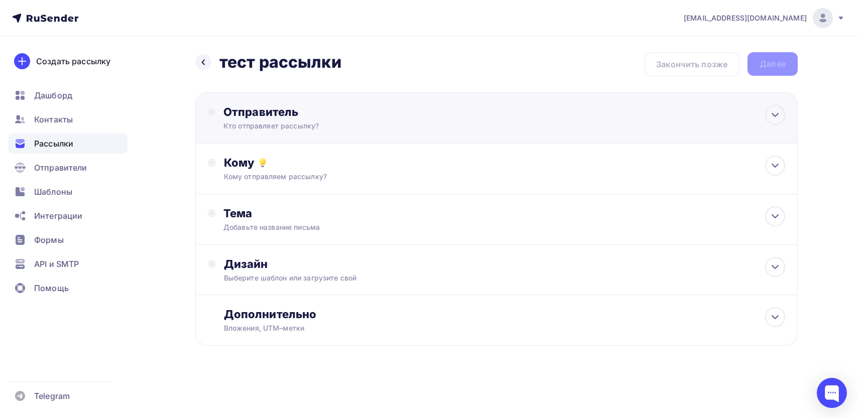
click at [267, 122] on div "Кто отправляет рассылку?" at bounding box center [321, 126] width 196 height 10
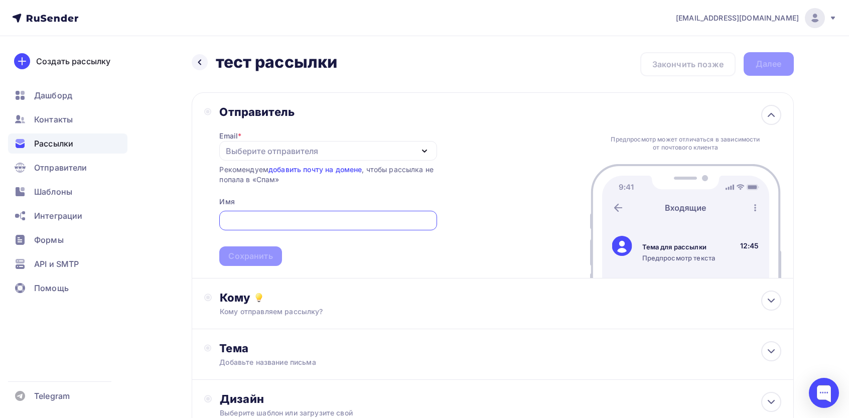
click at [270, 144] on div "Выберите отправителя" at bounding box center [327, 151] width 217 height 20
click at [277, 181] on div "[EMAIL_ADDRESS][DOMAIN_NAME]" at bounding box center [301, 181] width 141 height 12
click at [244, 206] on div "Email * [EMAIL_ADDRESS][DOMAIN_NAME] [EMAIL_ADDRESS][DOMAIN_NAME] Добавить отпр…" at bounding box center [327, 192] width 217 height 147
click at [245, 210] on span "Сохранить" at bounding box center [327, 236] width 217 height 59
click at [248, 224] on input "text" at bounding box center [328, 221] width 206 height 12
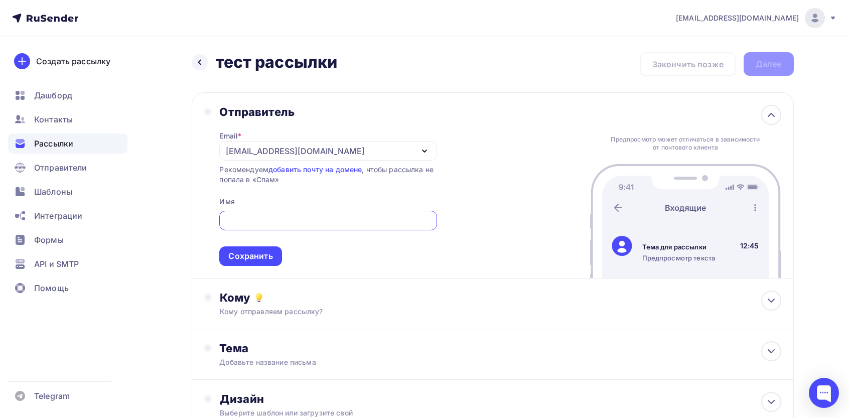
paste input "Получите практические советы и расширьте профессиональные знания."
type input "Получите практические советы и расширьте профессиональные знания."
type input "тестыру"
click at [255, 263] on div "Сохранить" at bounding box center [250, 256] width 62 height 20
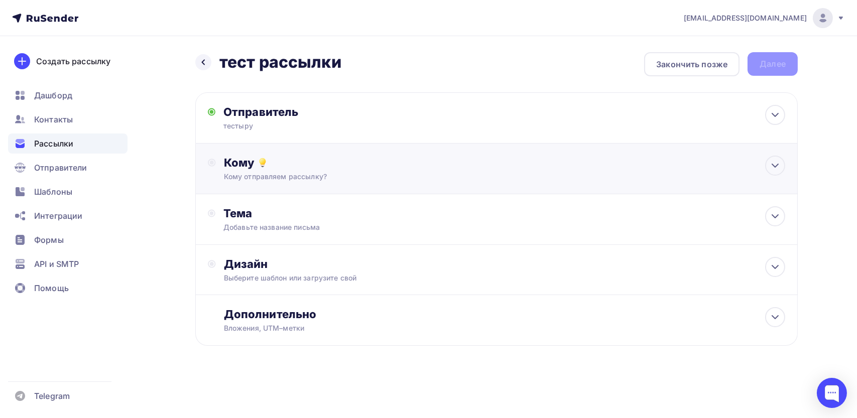
click at [290, 188] on div "Кому Кому отправляем рассылку? Списки получателей Выберите список Все списки id…" at bounding box center [496, 169] width 602 height 51
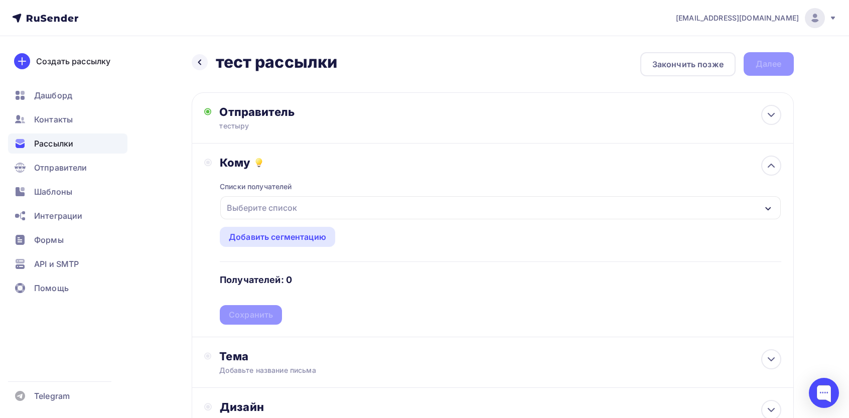
click at [268, 211] on div "Выберите список" at bounding box center [262, 208] width 78 height 18
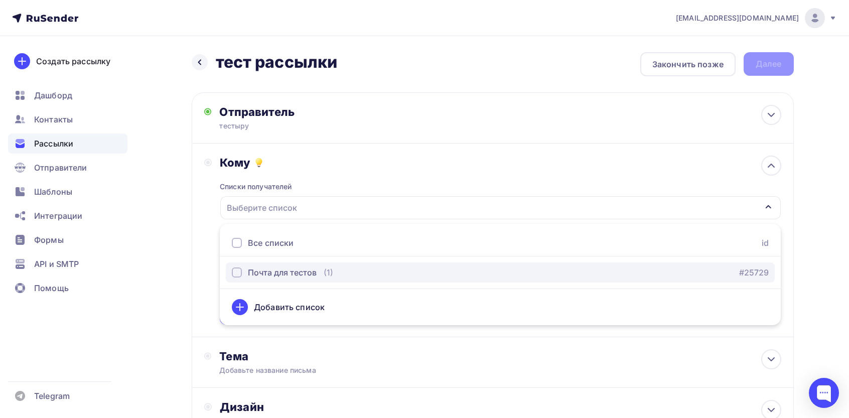
click at [259, 277] on div "Почта для тестов" at bounding box center [282, 272] width 69 height 12
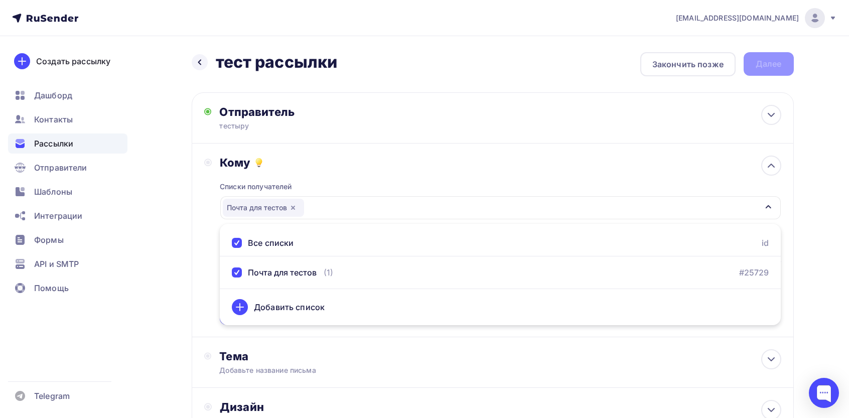
click at [198, 257] on div "Кому Списки получателей Почта для тестов Все списки id Почта для тестов (1) #25…" at bounding box center [493, 241] width 602 height 194
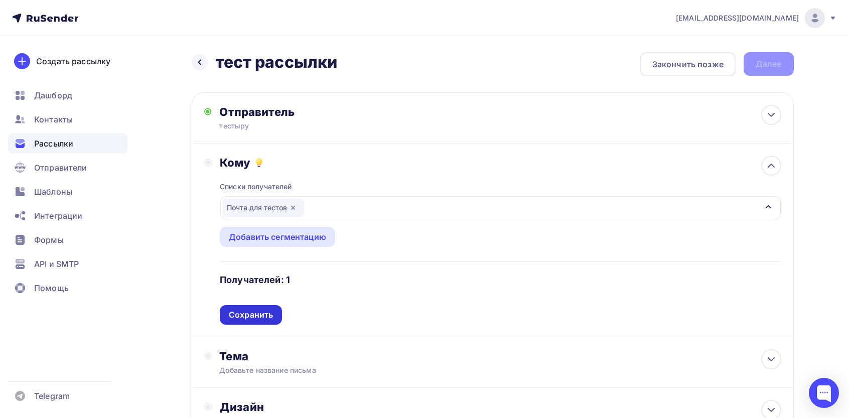
click at [246, 316] on div "Сохранить" at bounding box center [251, 315] width 44 height 12
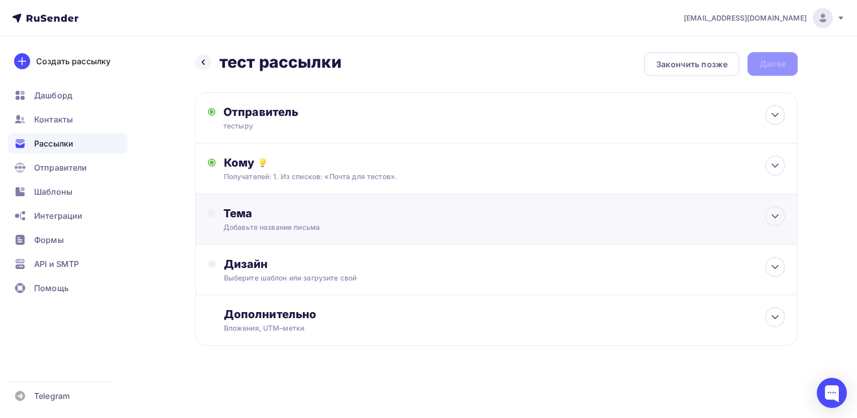
click at [275, 217] on div "Тема" at bounding box center [322, 213] width 198 height 14
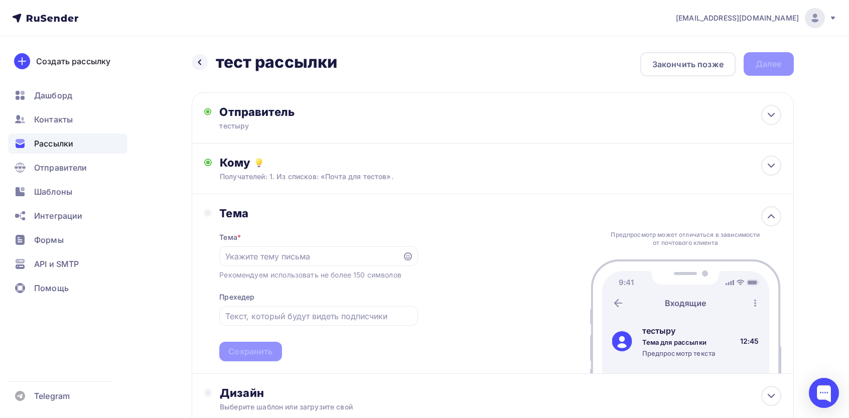
click at [650, 248] on div "Предпросмотр может отличаться в зависимости от почтового клиента тестыру Тема д…" at bounding box center [685, 302] width 191 height 143
drag, startPoint x: 347, startPoint y: 66, endPoint x: 205, endPoint y: 71, distance: 142.6
click at [205, 71] on div "Назад тест рассылки тест рассылки Закончить позже Далее" at bounding box center [493, 64] width 602 height 24
copy h2 "тест рассылки"
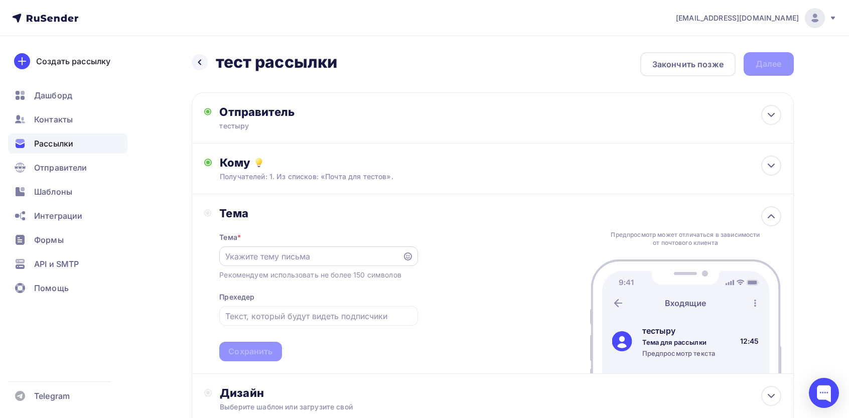
click at [297, 254] on input "text" at bounding box center [311, 256] width 172 height 12
paste input "тест рассылки"
type input "тест рассылки"
click at [253, 359] on div "Сохранить" at bounding box center [250, 352] width 62 height 20
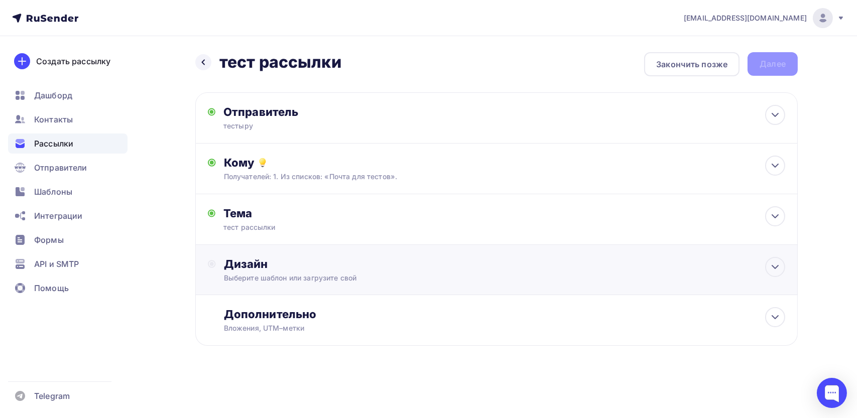
click at [274, 266] on div "Дизайн" at bounding box center [504, 264] width 561 height 14
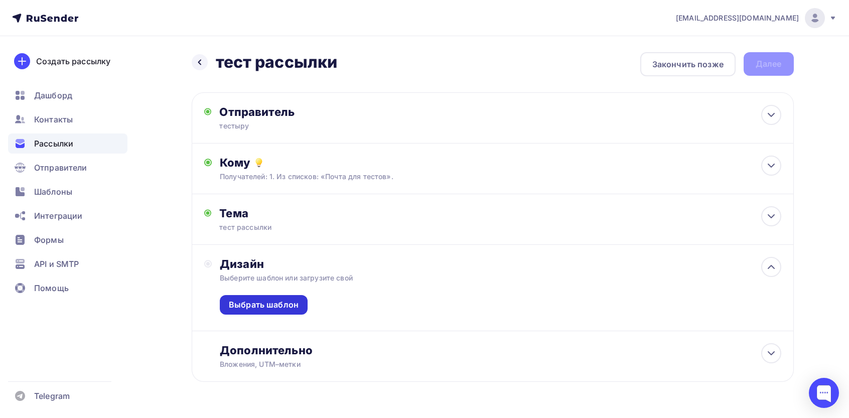
click at [263, 311] on div "Выбрать шаблон" at bounding box center [264, 305] width 88 height 20
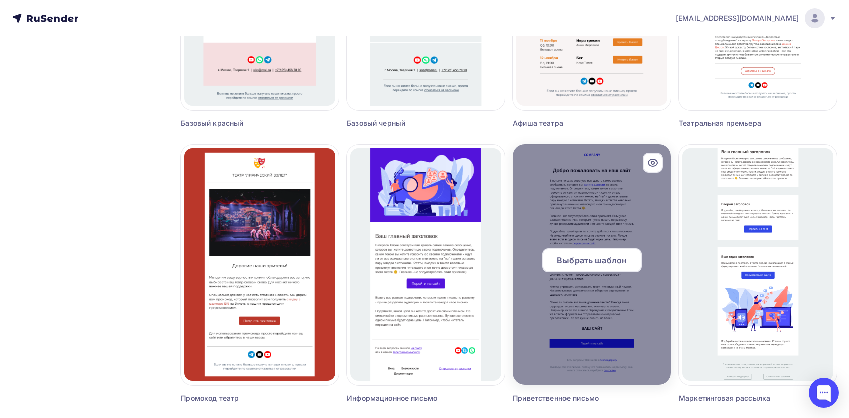
scroll to position [611, 0]
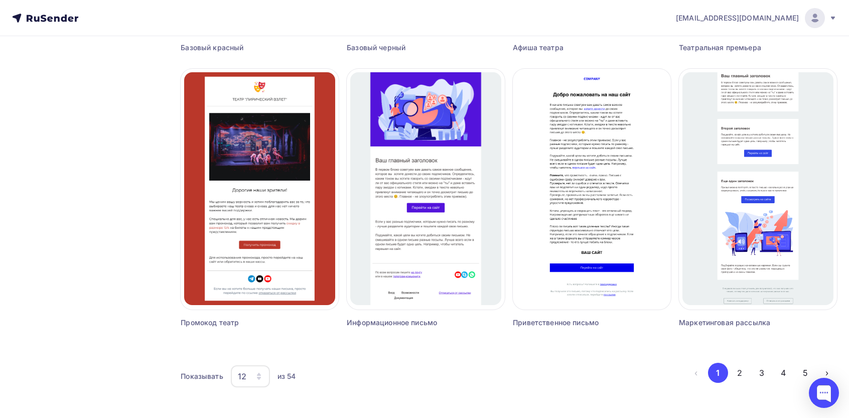
click at [770, 378] on ul "‹ 1 2 3 4 5 ›" at bounding box center [761, 373] width 151 height 20
click at [762, 376] on button "3" at bounding box center [762, 373] width 20 height 20
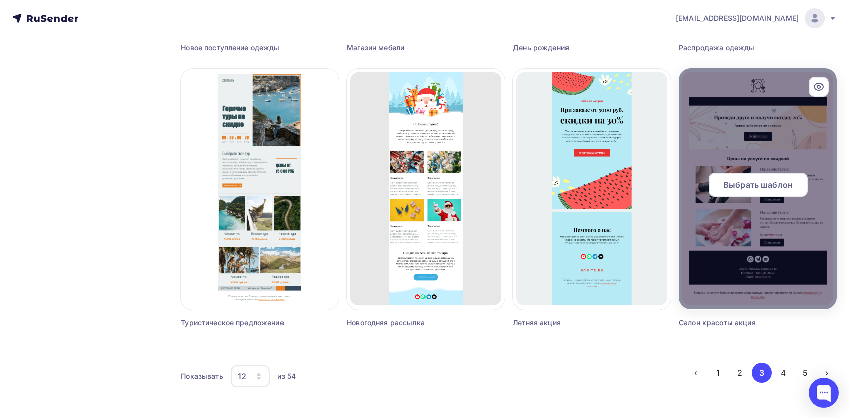
click at [757, 176] on div "Выбрать шаблон" at bounding box center [758, 185] width 99 height 24
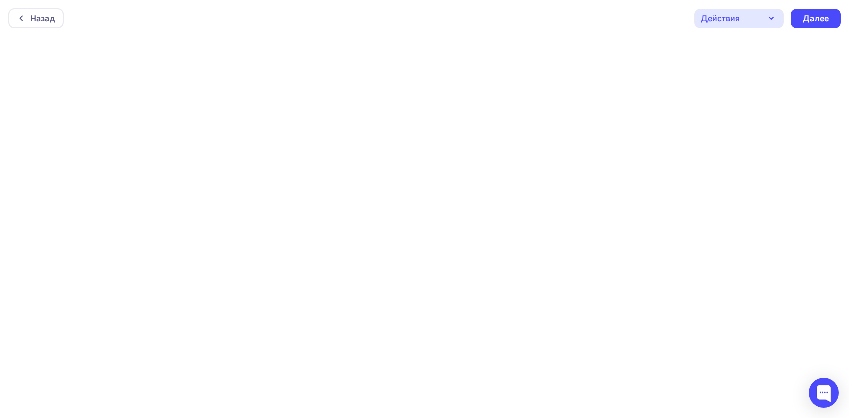
click at [839, 7] on div "Назад Действия Отправить тестовое письмо Предпросмотр Сохранить в Мои шаблоны В…" at bounding box center [424, 18] width 849 height 36
click at [829, 12] on div "Далее" at bounding box center [816, 19] width 50 height 20
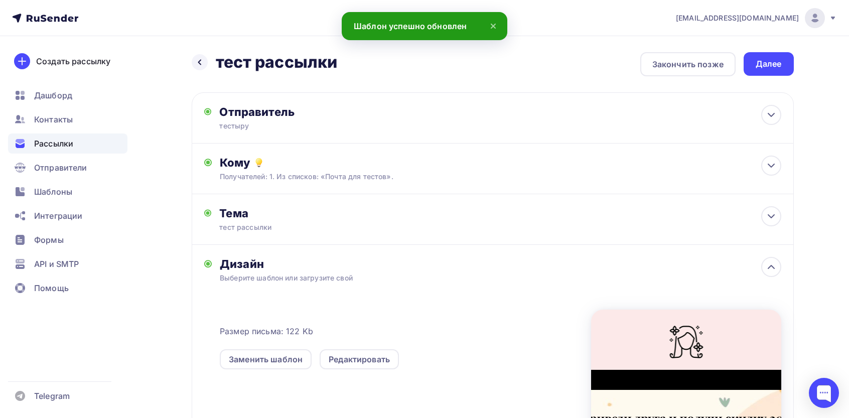
click at [782, 50] on div "Назад тест рассылки тест рассылки Закончить позже Далее Отправитель тестыру Ema…" at bounding box center [425, 309] width 823 height 546
click at [782, 55] on div "Далее" at bounding box center [769, 64] width 50 height 24
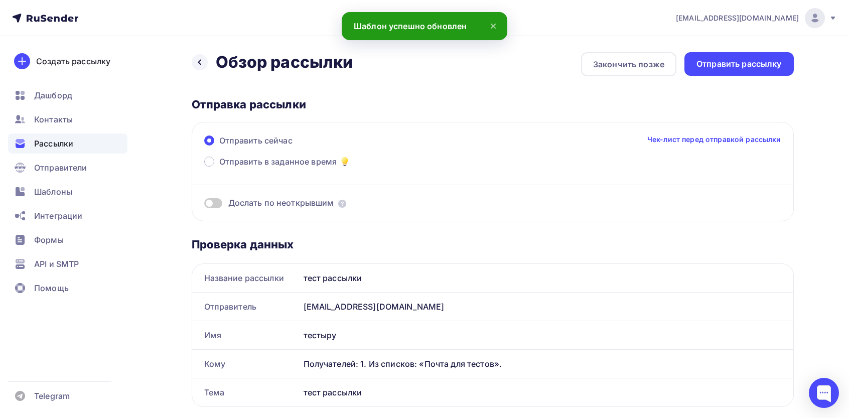
click at [785, 54] on div "Отправить рассылку" at bounding box center [739, 64] width 109 height 24
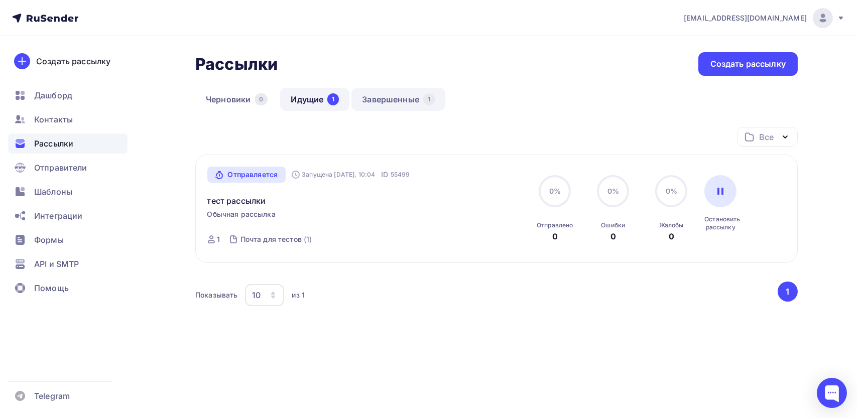
click at [399, 97] on link "Завершенные 1" at bounding box center [398, 99] width 94 height 23
